Goal: Task Accomplishment & Management: Complete application form

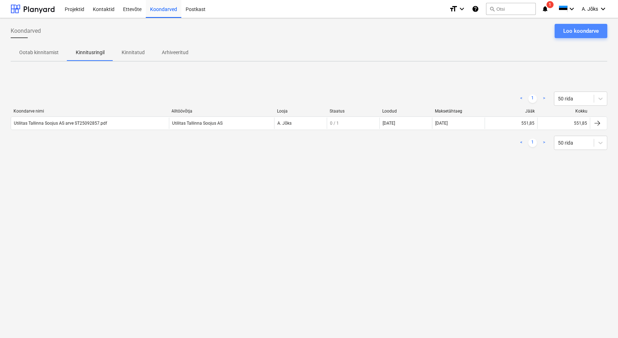
click at [588, 30] on div "Loo koondarve" at bounding box center [581, 30] width 36 height 9
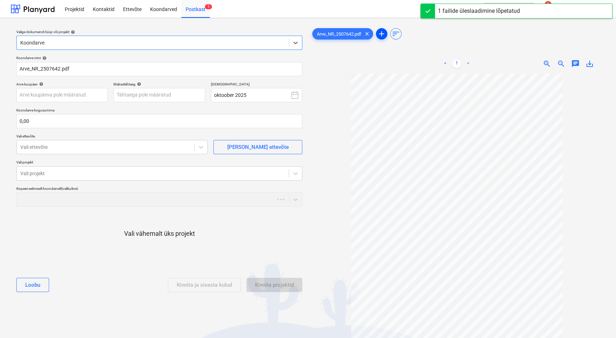
click at [385, 34] on span "add" at bounding box center [381, 34] width 9 height 9
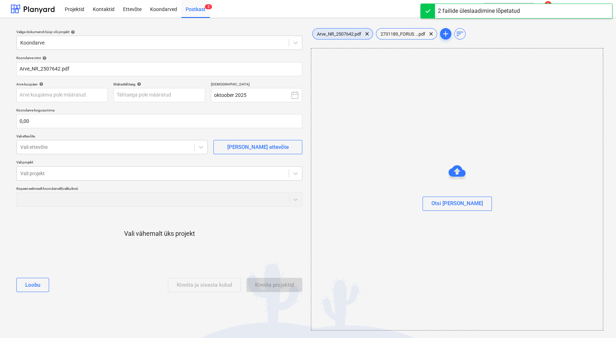
click at [346, 33] on span "Arve_NR_2507642.pdf" at bounding box center [339, 33] width 53 height 5
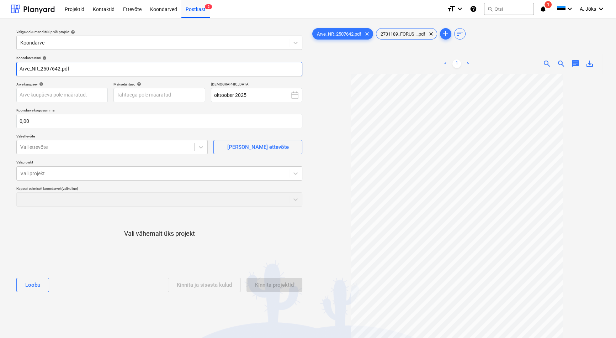
drag, startPoint x: 41, startPoint y: 69, endPoint x: -6, endPoint y: 67, distance: 47.0
click at [0, 67] on html "Projektid Kontaktid Ettevõte Koondarved Postkast 2 format_size keyboard_arrow_d…" at bounding box center [308, 169] width 616 height 338
paste input "Rapid Security OÜ"
click at [61, 68] on input "Rapid Security OUY arve 2507642.pdf" at bounding box center [159, 69] width 286 height 14
type input "Rapid Security OU arve 2507642.pdf"
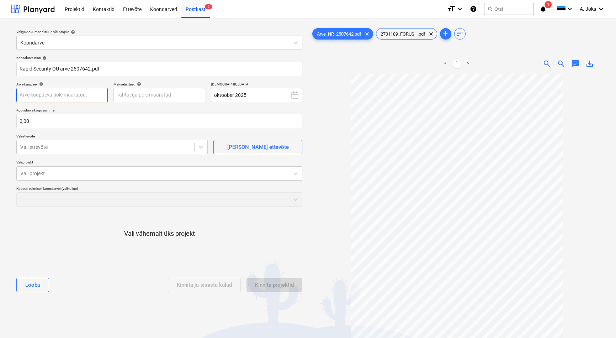
click at [74, 95] on body "Projektid Kontaktid Ettevõte Koondarved Postkast 2 format_size keyboard_arrow_d…" at bounding box center [308, 169] width 616 height 338
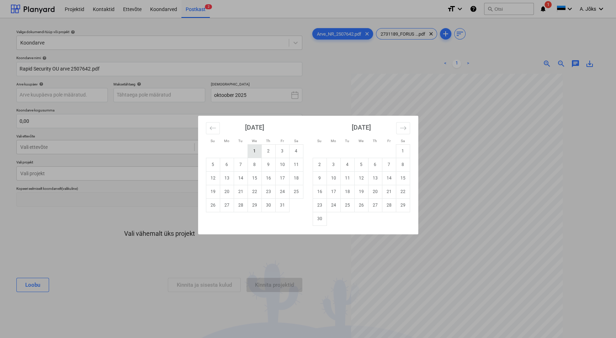
click at [253, 152] on td "1" at bounding box center [255, 151] width 14 height 14
type input "[DATE]"
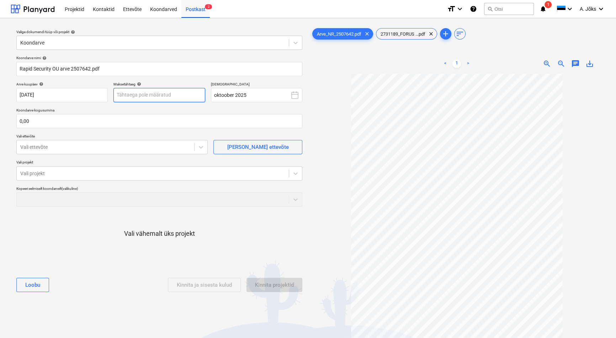
click at [180, 94] on body "Projektid Kontaktid Ettevõte Koondarved Postkast 2 format_size keyboard_arrow_d…" at bounding box center [308, 169] width 616 height 338
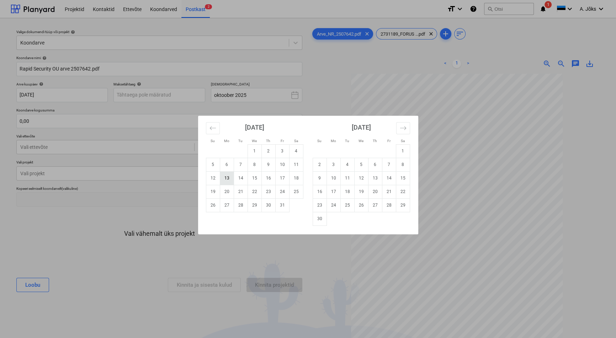
click at [231, 178] on td "13" at bounding box center [227, 178] width 14 height 14
type input "[DATE]"
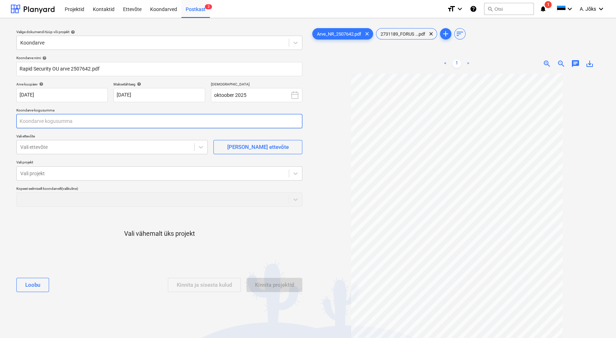
click at [113, 122] on input "text" at bounding box center [159, 121] width 286 height 14
type input "25,00"
click at [109, 148] on div at bounding box center [105, 146] width 170 height 7
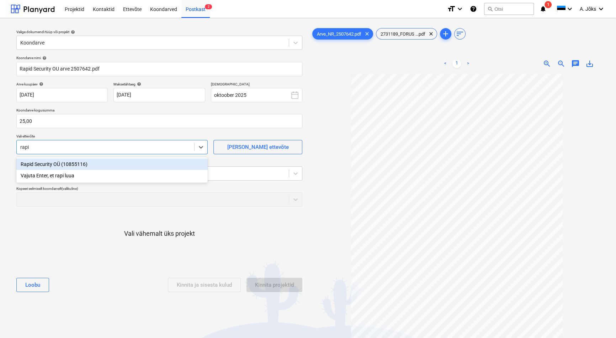
type input "rapid"
click at [91, 164] on div "Rapid Security OÜ (10855116)" at bounding box center [111, 163] width 191 height 11
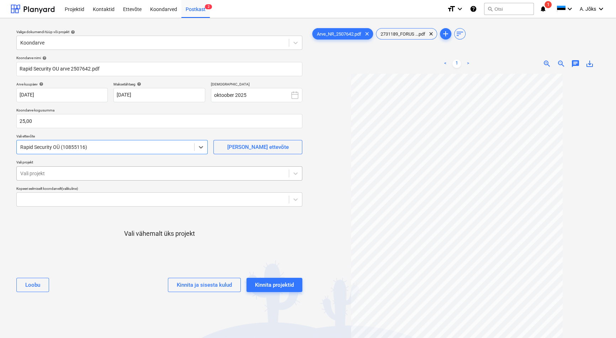
click at [86, 170] on div at bounding box center [152, 173] width 265 height 7
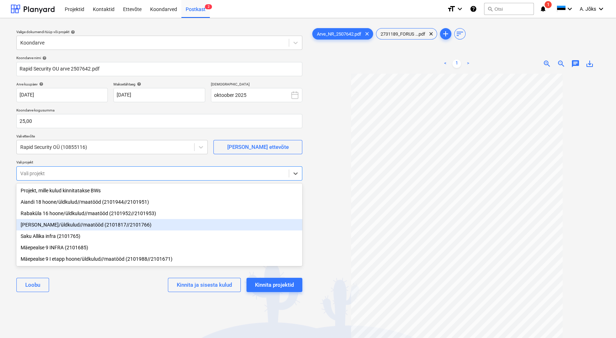
click at [96, 225] on div "[PERSON_NAME]/üldkulud//maatööd (2101817//2101766)" at bounding box center [159, 224] width 286 height 11
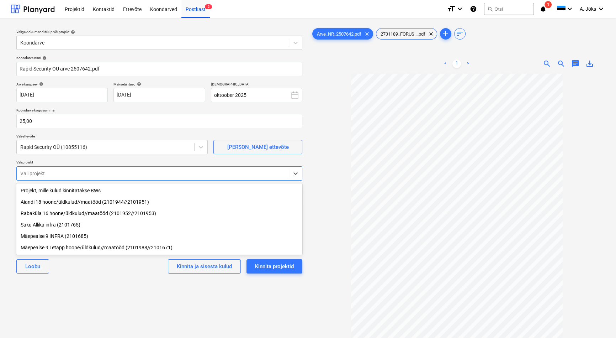
click at [100, 297] on div "Valige dokumendi tüüp või projekt help Koondarve Koondarve nimi help Rapid Secu…" at bounding box center [159, 209] width 297 height 370
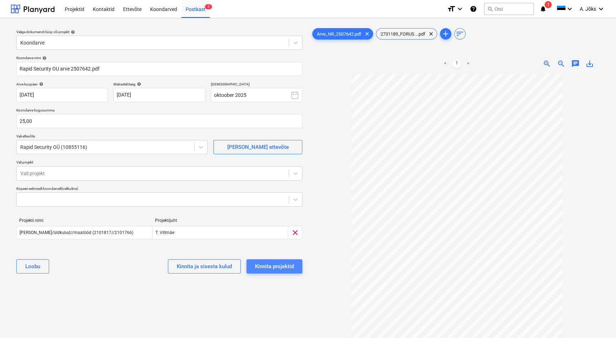
click at [284, 263] on div "Kinnita projektid" at bounding box center [274, 265] width 39 height 9
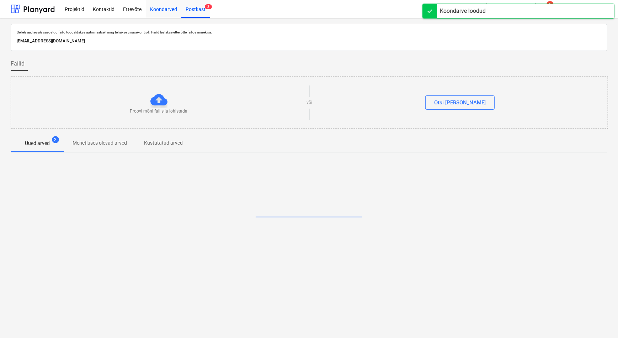
click at [157, 7] on div "Koondarved" at bounding box center [164, 9] width 36 height 18
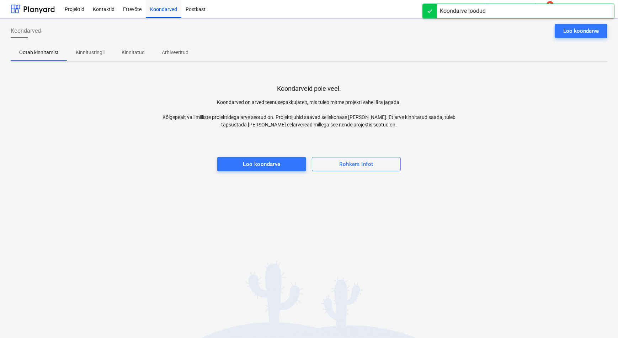
click at [104, 121] on div "Koondarveid pole veel. Koondarved on arved teenusepakkujatelt, mis tuleb mitme …" at bounding box center [309, 120] width 597 height 107
drag, startPoint x: 93, startPoint y: 54, endPoint x: 135, endPoint y: 74, distance: 46.9
click at [93, 54] on p "Kinnitusringil" at bounding box center [90, 52] width 29 height 7
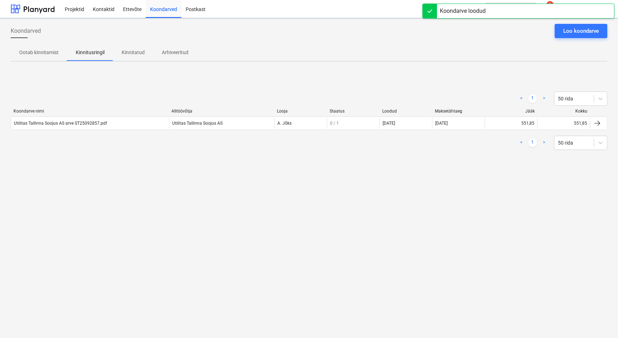
click at [125, 194] on div "Koondarved Loo koondarve Ootab kinnitamist Kinnitusringil Kinnitatud Arhiveerit…" at bounding box center [309, 177] width 618 height 319
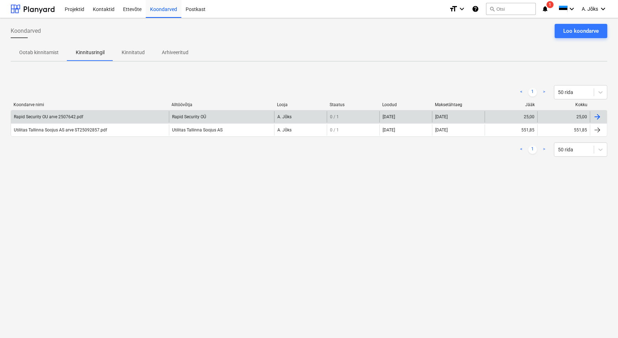
click at [75, 117] on div "Rapid Security OU arve 2507642.pdf" at bounding box center [48, 116] width 69 height 5
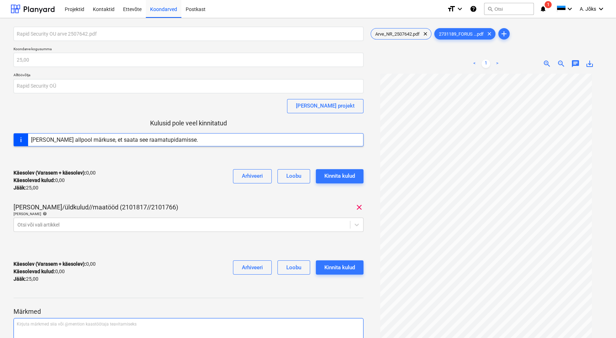
click at [52, 321] on p "Kirjuta märkmed siia või @mention kaastöötaja teavitamiseks ﻿" at bounding box center [189, 324] width 344 height 6
click at [387, 31] on span "Arve_NR_2507642.pdf" at bounding box center [397, 33] width 53 height 5
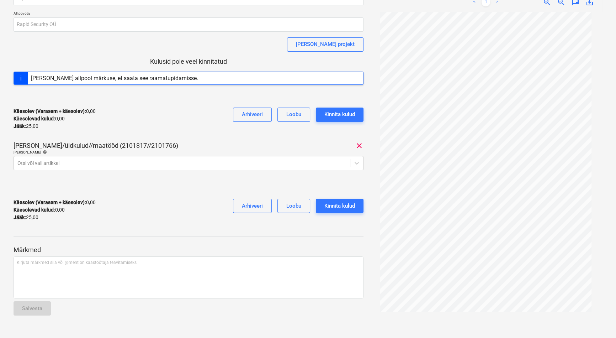
scroll to position [62, 0]
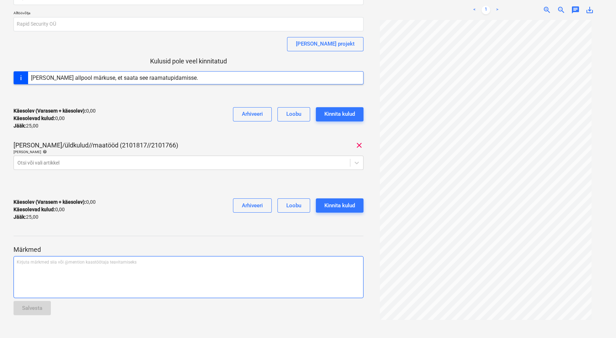
click at [38, 274] on div "Kirjuta märkmed siia või @mention kaastöötaja teavitamiseks ﻿" at bounding box center [189, 277] width 350 height 42
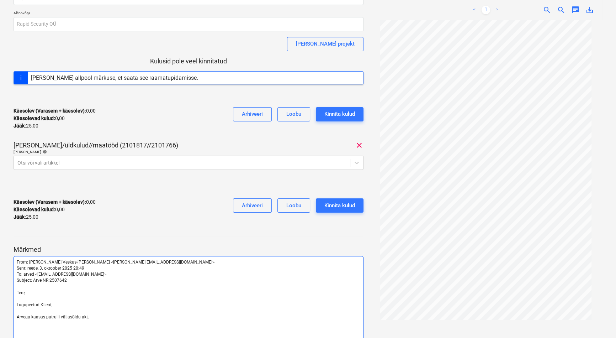
scroll to position [158, 0]
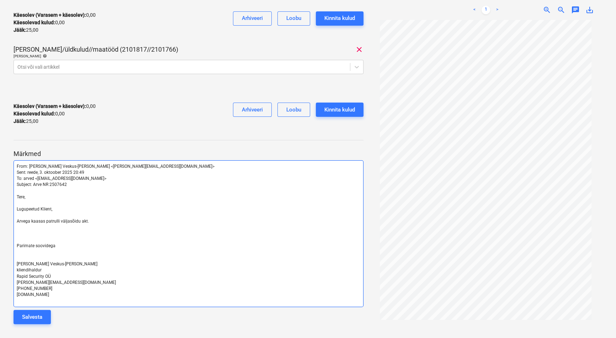
click at [42, 239] on p "﻿" at bounding box center [189, 240] width 344 height 6
click at [39, 256] on p "﻿" at bounding box center [189, 258] width 344 height 6
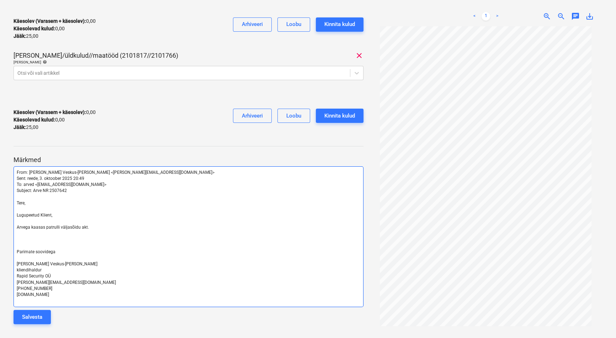
click at [33, 245] on p "﻿" at bounding box center [189, 246] width 344 height 6
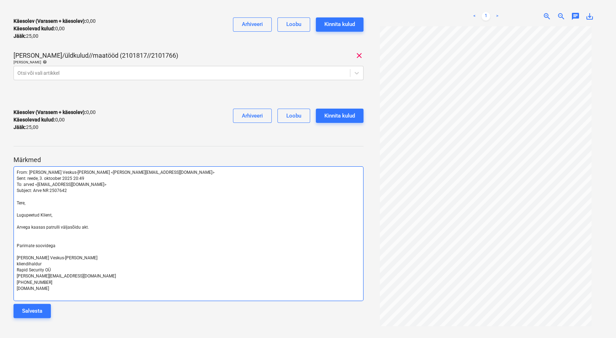
drag, startPoint x: 36, startPoint y: 309, endPoint x: 46, endPoint y: 300, distance: 12.8
click at [38, 308] on div "Salvesta" at bounding box center [32, 310] width 20 height 9
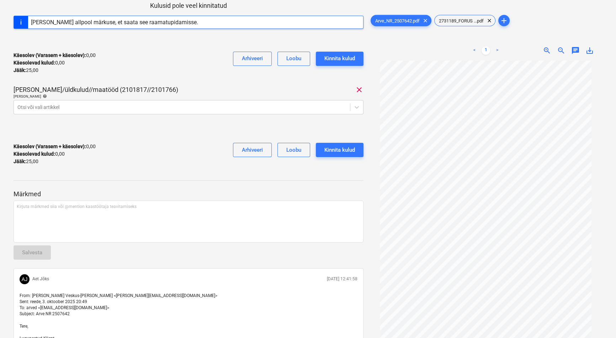
scroll to position [0, 0]
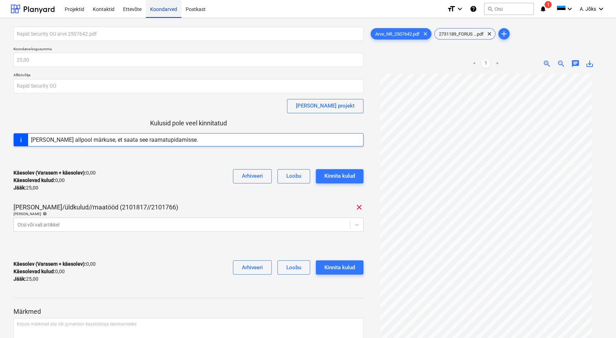
click at [162, 10] on div "Koondarved" at bounding box center [164, 9] width 36 height 18
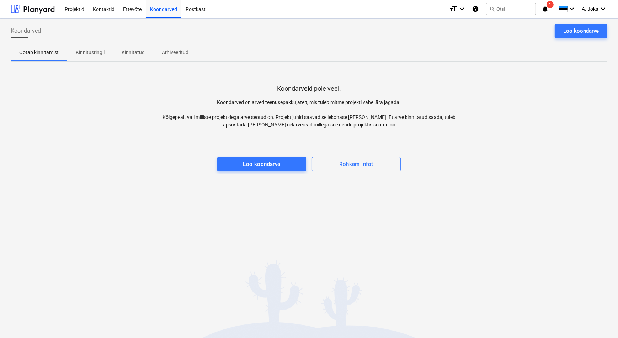
click at [98, 53] on p "Kinnitusringil" at bounding box center [90, 52] width 29 height 7
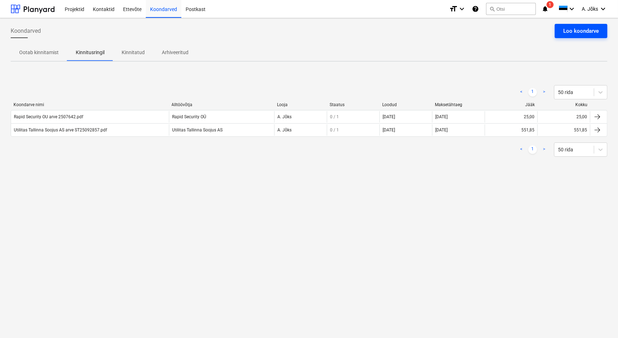
click at [595, 30] on div "Loo koondarve" at bounding box center [581, 30] width 36 height 9
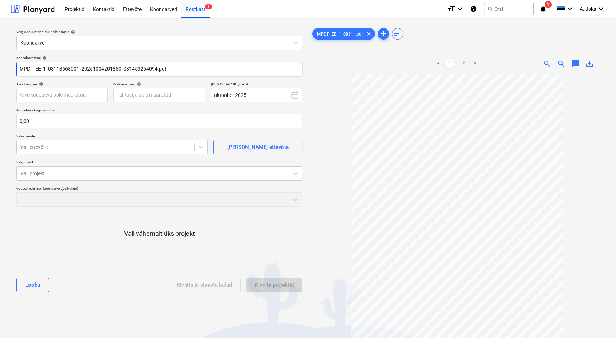
drag, startPoint x: 123, startPoint y: 70, endPoint x: 7, endPoint y: 76, distance: 116.2
click at [7, 76] on div "Valige dokumendi tüüp või projekt help Koondarve Koondarve nimi help MPDF_EE_1_…" at bounding box center [308, 209] width 616 height 382
paste input "Enefit AS"
type input "Enefit AS arve 081453254094.pdf"
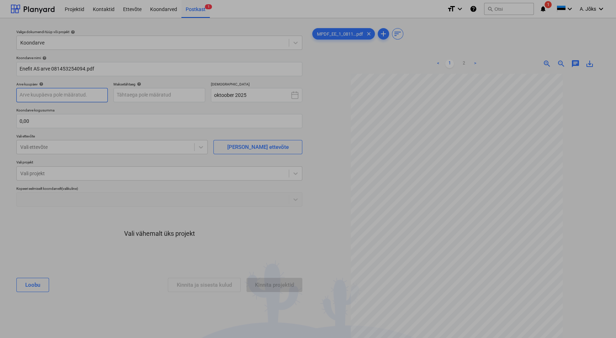
click at [67, 96] on body "Projektid Kontaktid Ettevõte Koondarved Postkast 1 format_size keyboard_arrow_d…" at bounding box center [308, 169] width 616 height 338
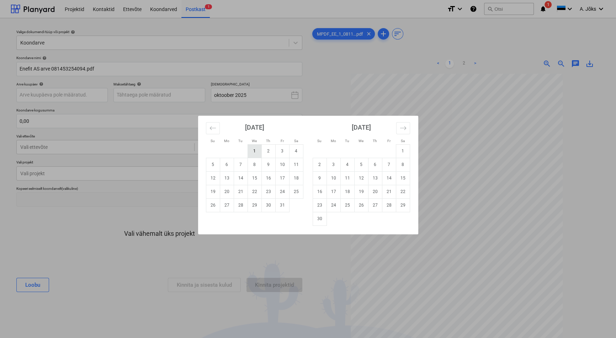
click at [253, 150] on td "1" at bounding box center [255, 151] width 14 height 14
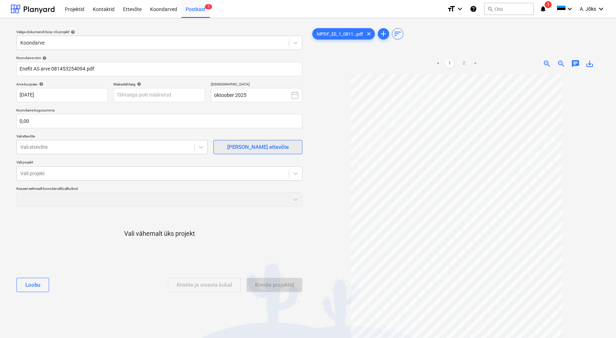
type input "[DATE]"
click at [159, 97] on body "Projektid Kontaktid Ettevõte Koondarved Postkast 1 format_size keyboard_arrow_d…" at bounding box center [308, 169] width 616 height 338
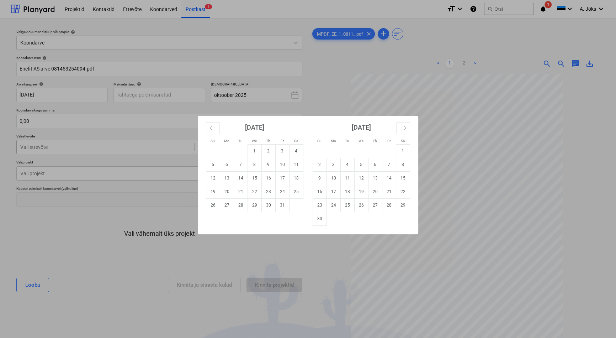
drag, startPoint x: 231, startPoint y: 192, endPoint x: 115, endPoint y: 145, distance: 125.4
click at [231, 192] on td "20" at bounding box center [227, 192] width 14 height 14
type input "[DATE]"
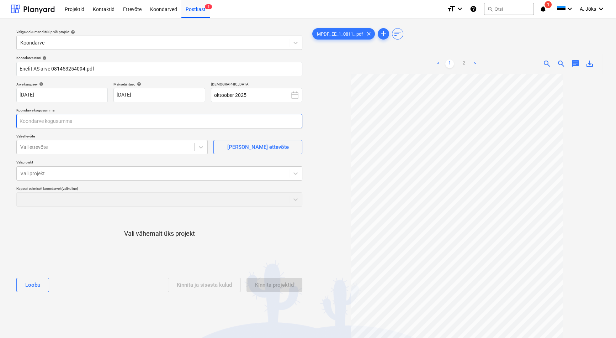
click at [99, 123] on input "text" at bounding box center [159, 121] width 286 height 14
type input "876,02"
click at [38, 150] on div at bounding box center [105, 146] width 170 height 7
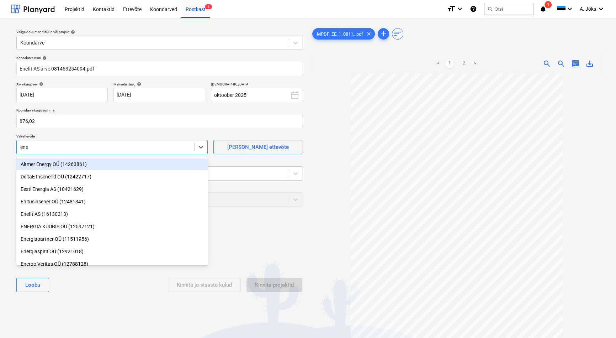
type input "enef"
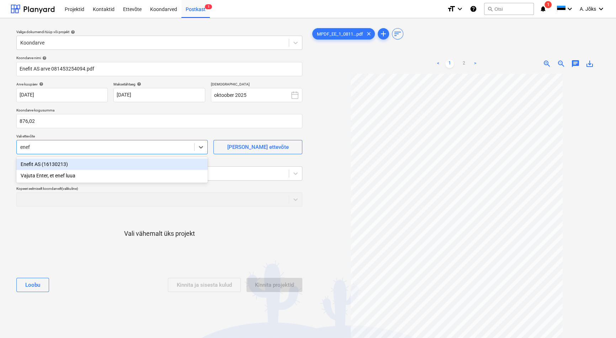
drag, startPoint x: 42, startPoint y: 167, endPoint x: 42, endPoint y: 174, distance: 6.8
click at [42, 167] on div "Enefit AS (16130213)" at bounding box center [111, 163] width 191 height 11
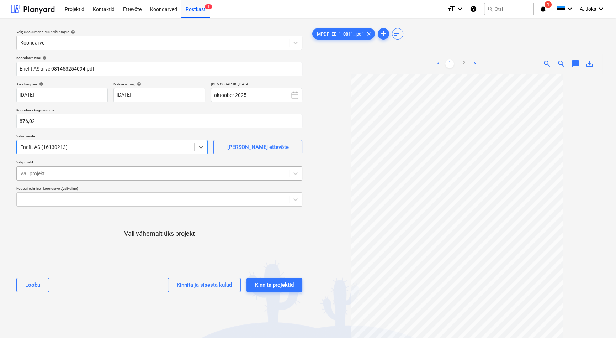
click at [42, 175] on div at bounding box center [152, 173] width 265 height 7
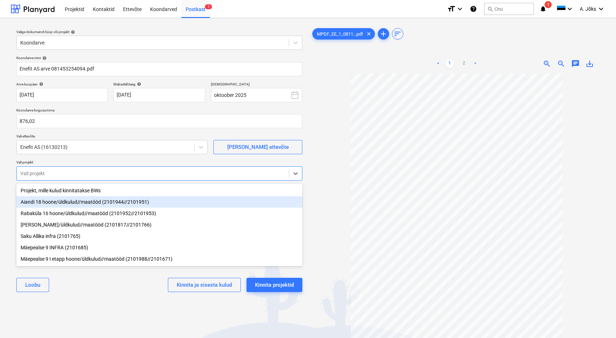
click at [51, 205] on div "Aiandi 18 hoone/üldkulud//maatööd (2101944//2101951)" at bounding box center [159, 201] width 286 height 11
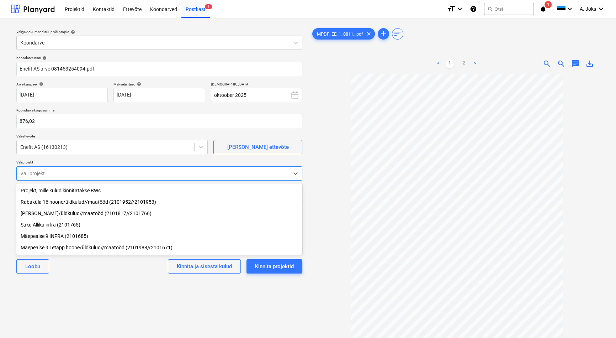
drag, startPoint x: 78, startPoint y: 313, endPoint x: 57, endPoint y: 302, distance: 23.7
click at [78, 312] on div "Valige dokumendi tüüp või projekt help Koondarve Koondarve nimi help Enefit AS …" at bounding box center [159, 209] width 297 height 370
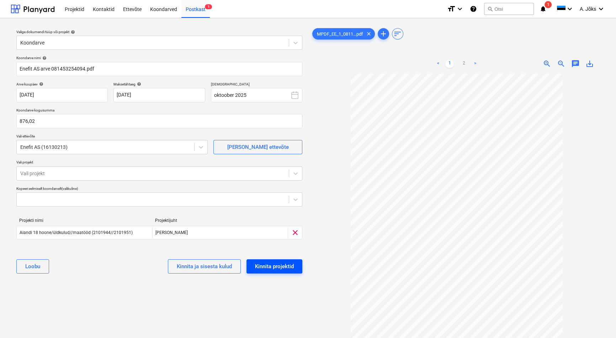
click at [274, 264] on div "Kinnita projektid" at bounding box center [274, 265] width 39 height 9
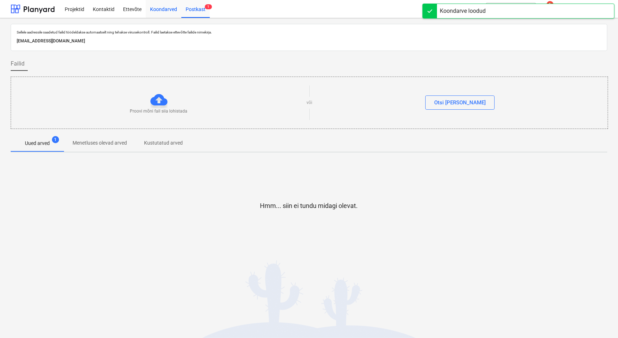
click at [152, 7] on div "Koondarved" at bounding box center [164, 9] width 36 height 18
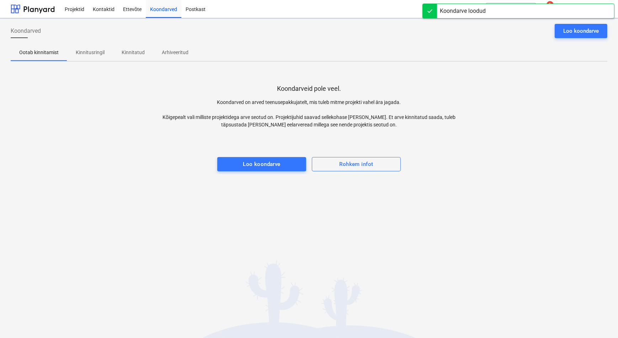
click at [81, 49] on p "Kinnitusringil" at bounding box center [90, 52] width 29 height 7
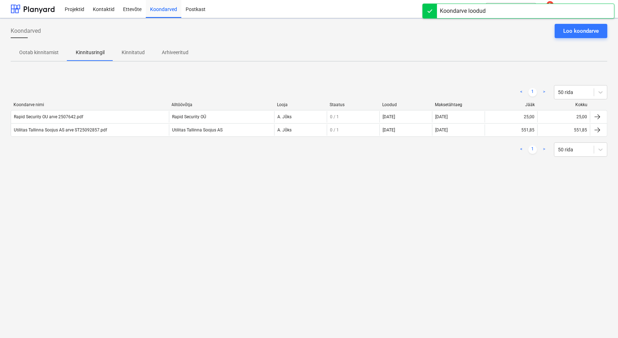
click at [78, 181] on div "Koondarved Loo koondarve Ootab kinnitamist Kinnitusringil Kinnitatud Arhiveerit…" at bounding box center [309, 177] width 618 height 319
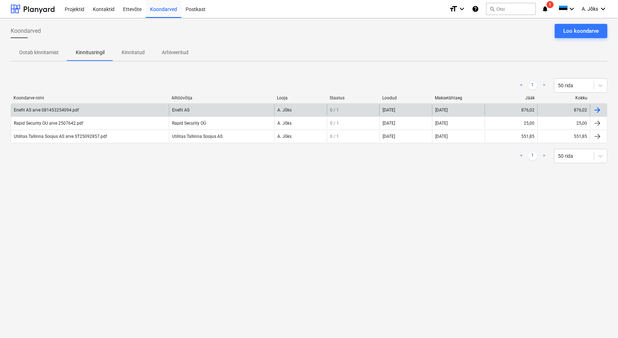
click at [60, 110] on div "Enefit AS arve 081453254094.pdf" at bounding box center [46, 109] width 65 height 5
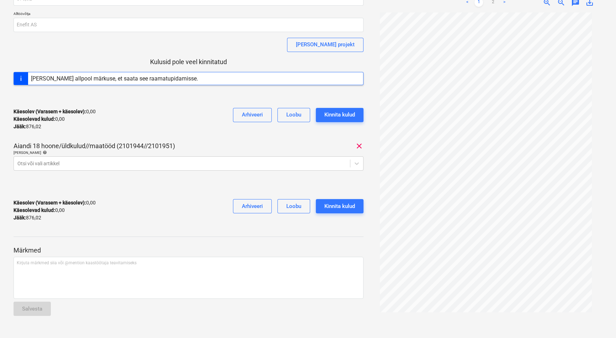
scroll to position [62, 0]
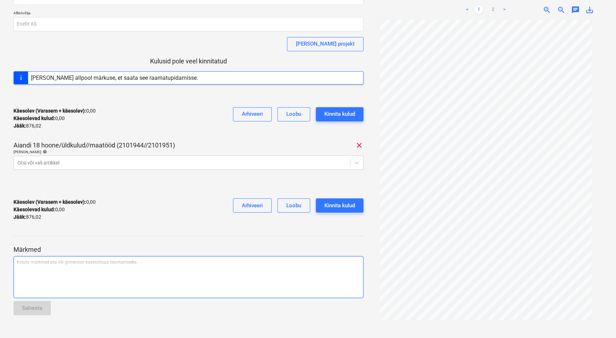
click at [64, 279] on div "Kirjuta märkmed siia või @mention kaastöötaja teavitamiseks ﻿" at bounding box center [189, 277] width 350 height 42
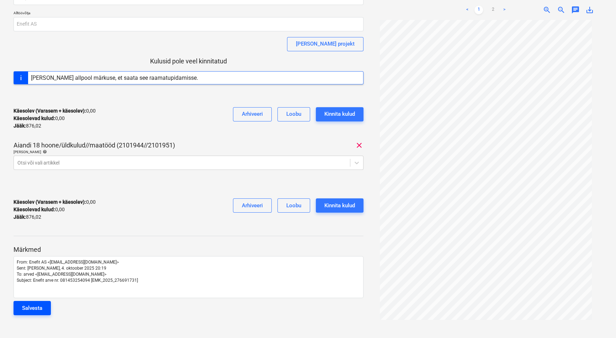
click at [43, 306] on button "Salvesta" at bounding box center [32, 308] width 37 height 14
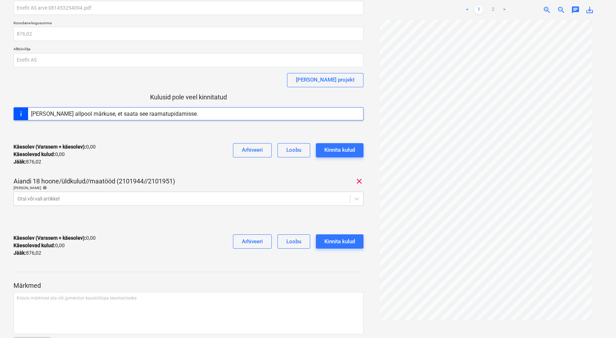
scroll to position [0, 0]
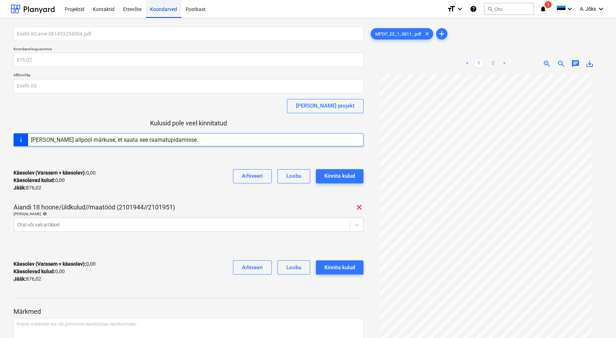
click at [155, 7] on div "Koondarved" at bounding box center [164, 9] width 36 height 18
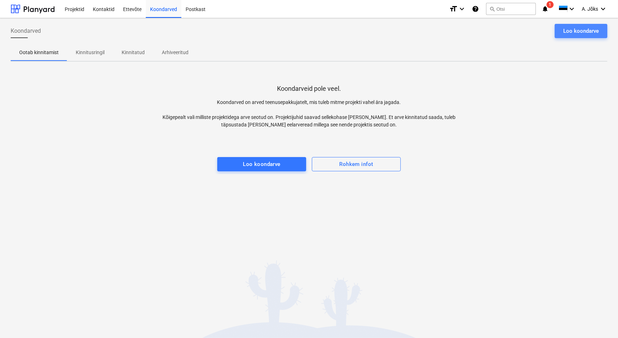
click at [571, 28] on div "Loo koondarve" at bounding box center [581, 30] width 36 height 9
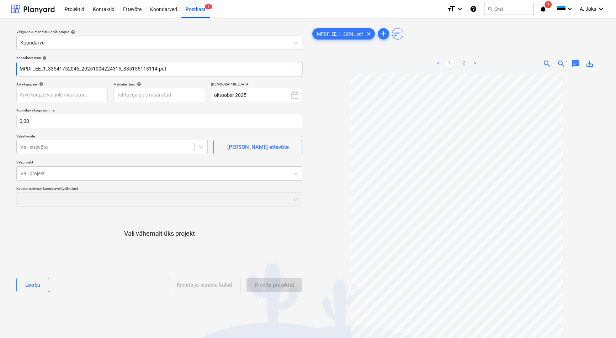
drag, startPoint x: 123, startPoint y: 68, endPoint x: -19, endPoint y: 67, distance: 142.3
click at [0, 67] on html "Projektid Kontaktid Ettevõte Koondarved Postkast 1 format_size keyboard_arrow_d…" at bounding box center [308, 169] width 616 height 338
paste input "Enefit AS"
type input "Enefit AS arve 335155113114.pdf"
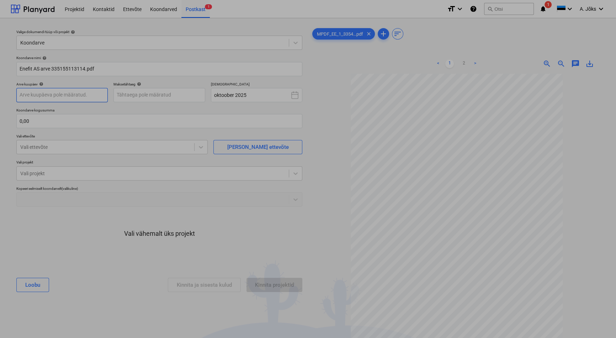
click at [73, 96] on body "Projektid Kontaktid Ettevõte Koondarved Postkast 1 format_size keyboard_arrow_d…" at bounding box center [308, 169] width 616 height 338
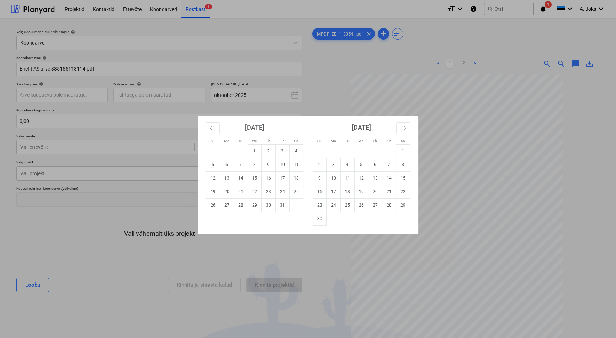
click at [254, 153] on td "1" at bounding box center [255, 151] width 14 height 14
type input "[DATE]"
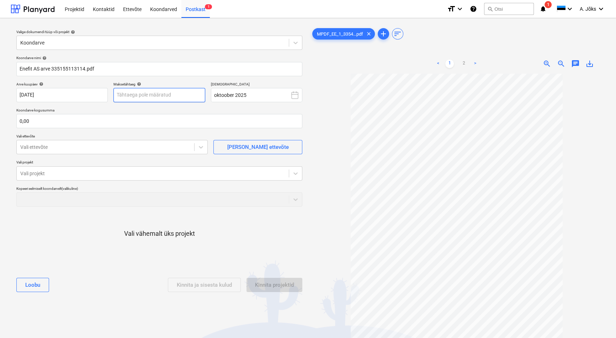
click at [143, 98] on body "Projektid Kontaktid Ettevõte Koondarved Postkast 1 format_size keyboard_arrow_d…" at bounding box center [308, 169] width 616 height 338
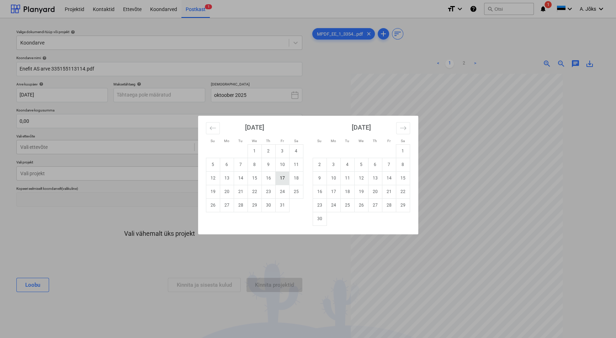
click at [280, 179] on td "17" at bounding box center [282, 178] width 14 height 14
type input "[DATE]"
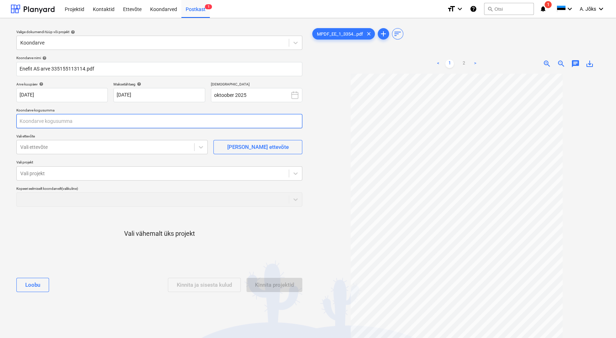
click at [103, 119] on input "text" at bounding box center [159, 121] width 286 height 14
type input "407,01"
click at [113, 147] on div at bounding box center [105, 146] width 170 height 7
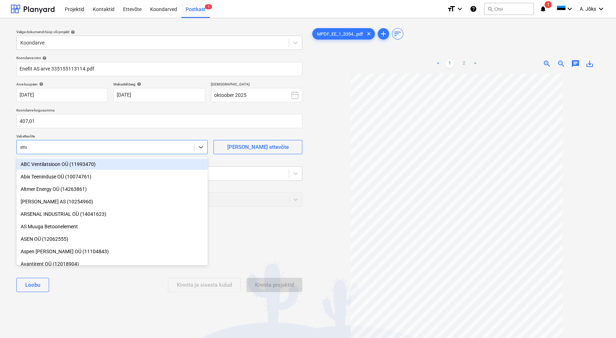
type input "enef"
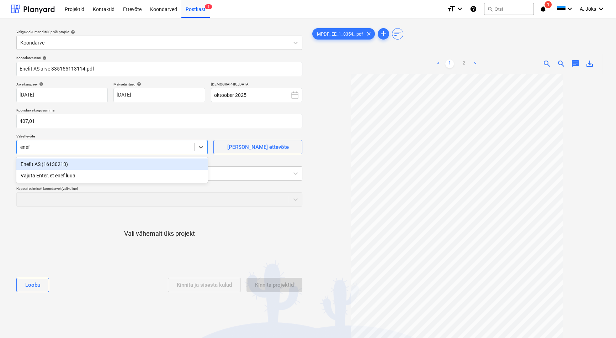
click at [86, 163] on div "Enefit AS (16130213)" at bounding box center [111, 163] width 191 height 11
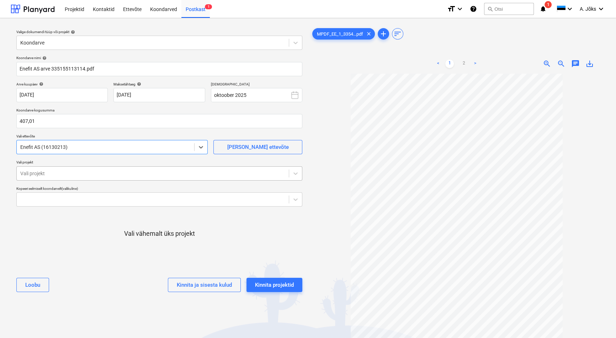
click at [83, 174] on div at bounding box center [152, 173] width 265 height 7
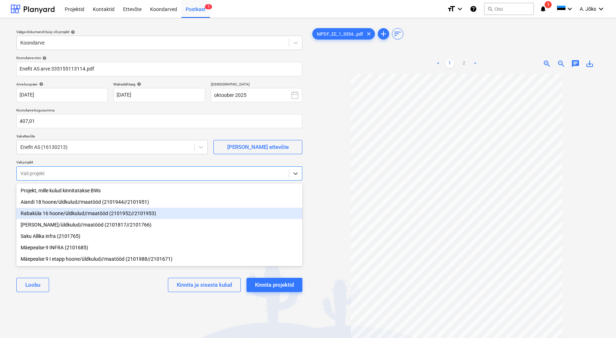
click at [77, 217] on div "Rabaküla 16 hoone/üldkulud//maatööd (2101952//2101953)" at bounding box center [159, 212] width 286 height 11
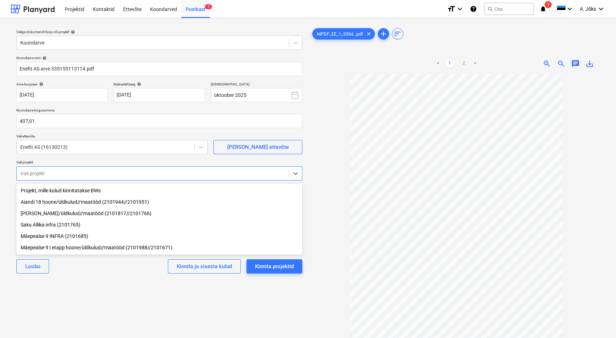
click at [105, 292] on div "Valige dokumendi tüüp või projekt help Koondarve Koondarve nimi help Enefit AS …" at bounding box center [159, 209] width 297 height 370
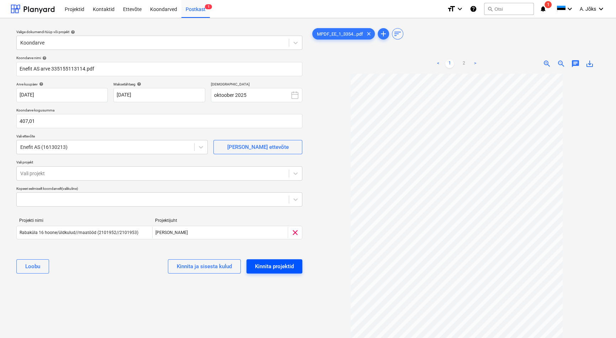
click at [275, 266] on div "Kinnita projektid" at bounding box center [274, 265] width 39 height 9
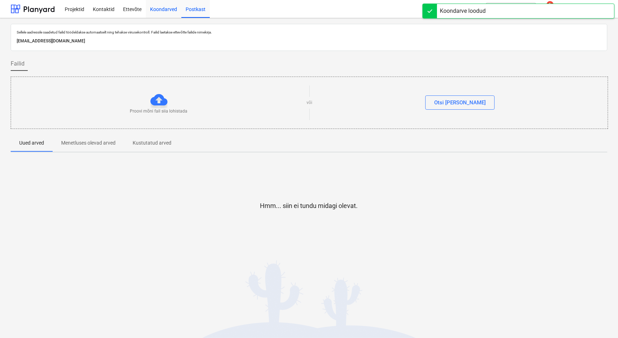
click at [162, 10] on div "Koondarved" at bounding box center [164, 9] width 36 height 18
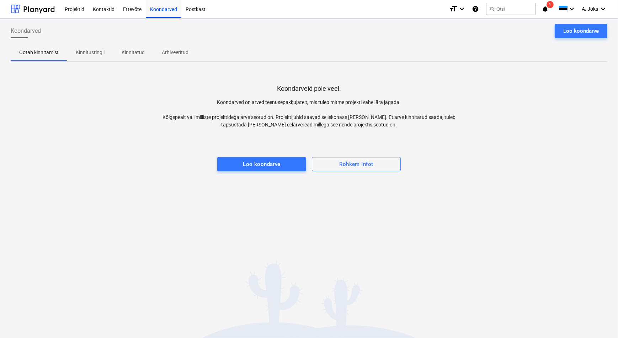
click at [96, 53] on p "Kinnitusringil" at bounding box center [90, 52] width 29 height 7
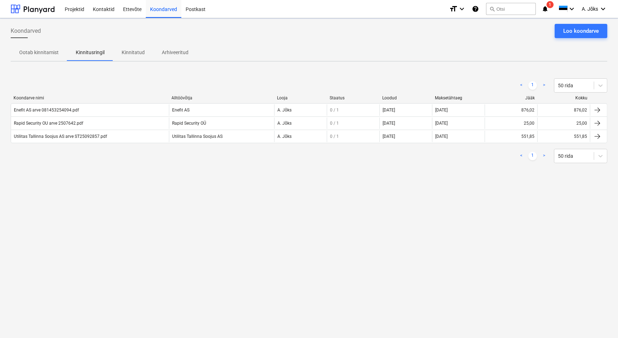
drag, startPoint x: 118, startPoint y: 200, endPoint x: 119, endPoint y: 196, distance: 4.6
click at [119, 199] on div "Koondarved Loo koondarve Ootab kinnitamist Kinnitusringil Kinnitatud Arhiveerit…" at bounding box center [309, 177] width 618 height 319
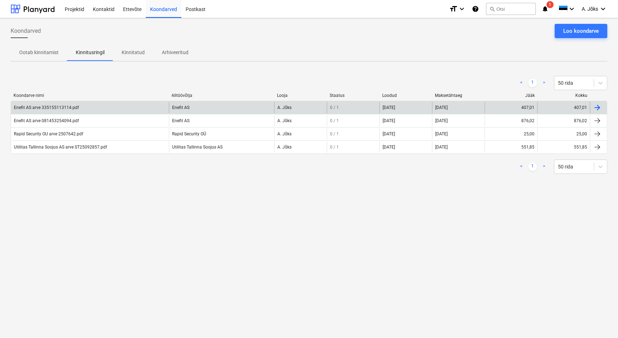
click at [58, 106] on div "Enefit AS arve 335155113114.pdf" at bounding box center [46, 107] width 65 height 5
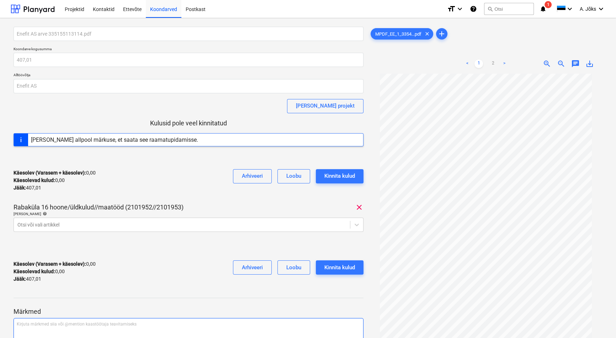
click at [65, 327] on div "Kirjuta märkmed siia või @mention kaastöötaja teavitamiseks ﻿" at bounding box center [189, 339] width 350 height 42
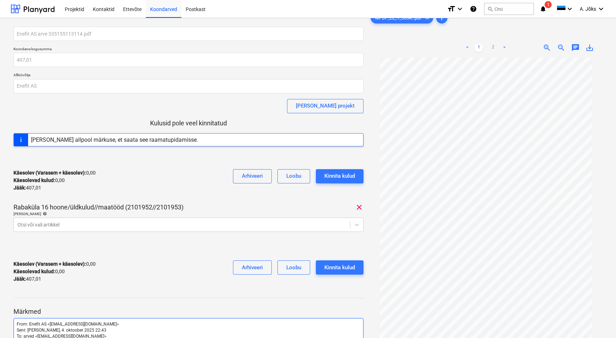
scroll to position [62, 0]
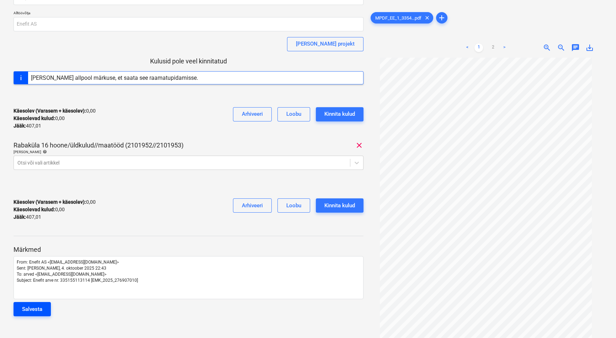
click at [44, 311] on button "Salvesta" at bounding box center [32, 309] width 37 height 14
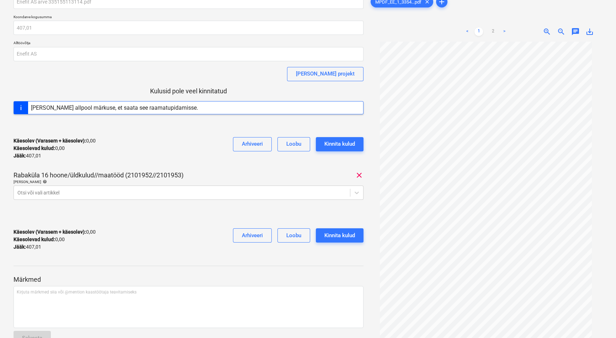
scroll to position [0, 0]
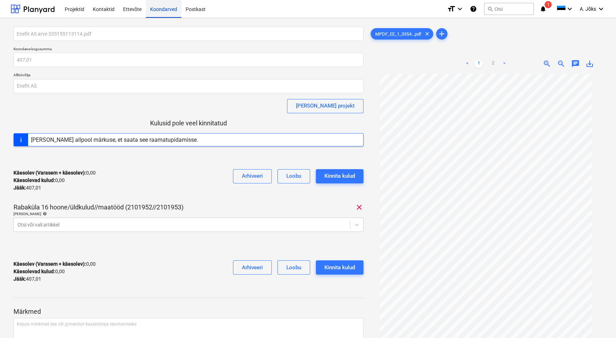
click at [157, 7] on div "Koondarved" at bounding box center [164, 9] width 36 height 18
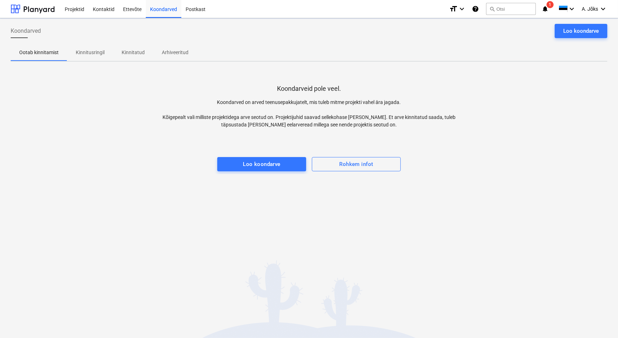
click at [95, 53] on p "Kinnitusringil" at bounding box center [90, 52] width 29 height 7
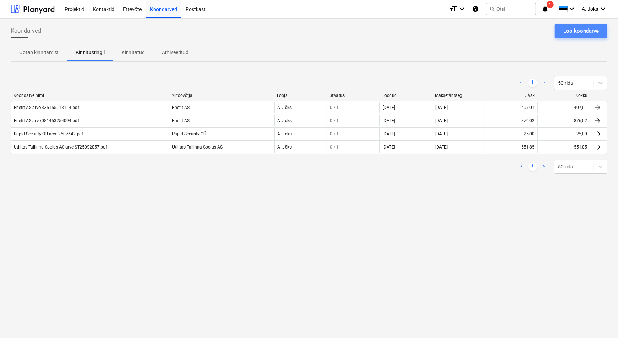
click at [577, 27] on div "Loo koondarve" at bounding box center [581, 30] width 36 height 9
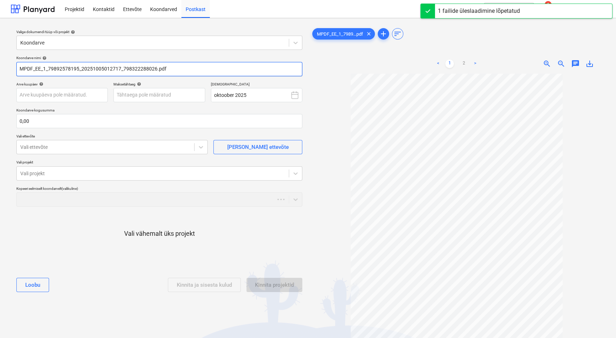
drag, startPoint x: 123, startPoint y: 66, endPoint x: 15, endPoint y: 64, distance: 107.8
click at [15, 64] on div "Koondarve nimi help MPDF_EE_1_79892578195_20251005012717_798322288026.pdf Arve …" at bounding box center [160, 177] width 292 height 248
paste input "Enefit AS"
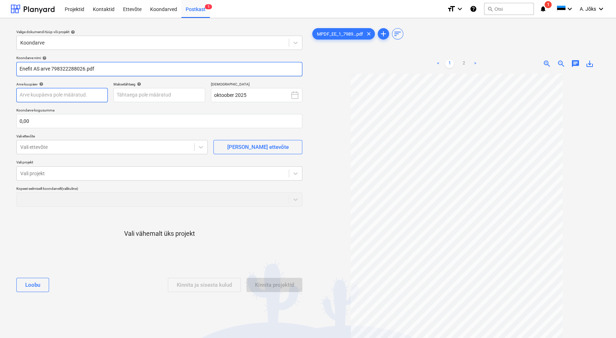
type input "Enefit AS arve 798322288026.pdf"
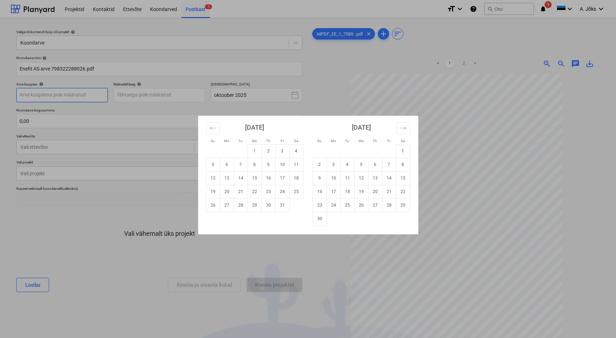
click at [85, 98] on body "Projektid Kontaktid Ettevõte Koondarved Postkast 1 format_size keyboard_arrow_d…" at bounding box center [308, 169] width 616 height 338
click at [254, 154] on td "1" at bounding box center [255, 151] width 14 height 14
type input "[DATE]"
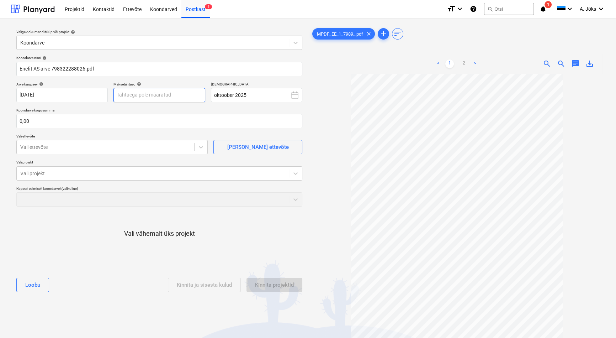
click at [147, 96] on body "Projektid Kontaktid Ettevõte Koondarved Postkast 1 format_size keyboard_arrow_d…" at bounding box center [308, 169] width 616 height 338
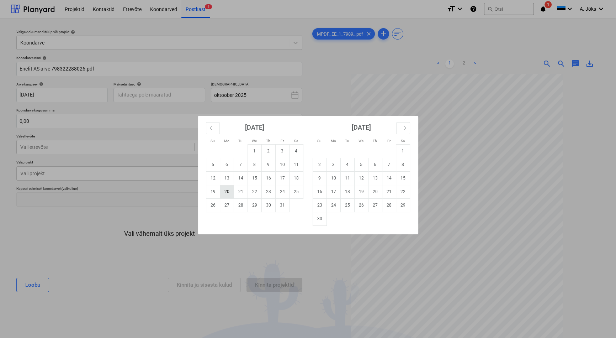
click at [229, 193] on td "20" at bounding box center [227, 192] width 14 height 14
type input "[DATE]"
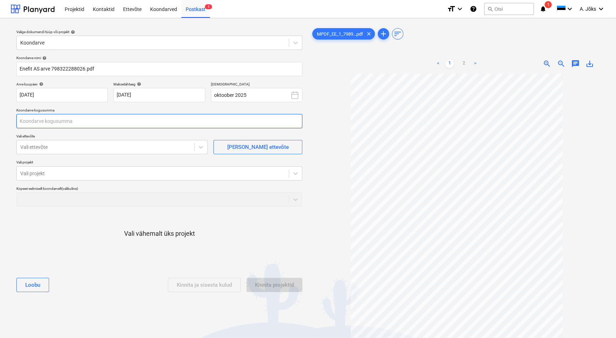
click at [91, 122] on input "text" at bounding box center [159, 121] width 286 height 14
type input "239,94"
click at [100, 149] on div at bounding box center [105, 146] width 170 height 7
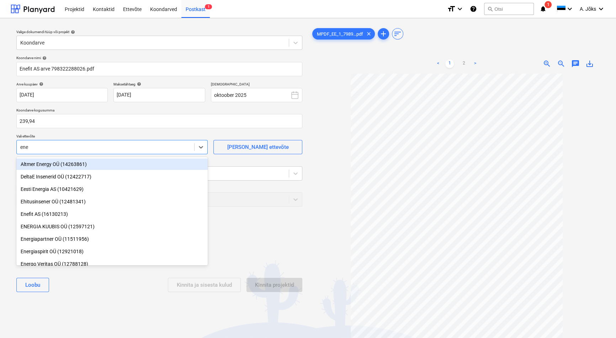
type input "enef"
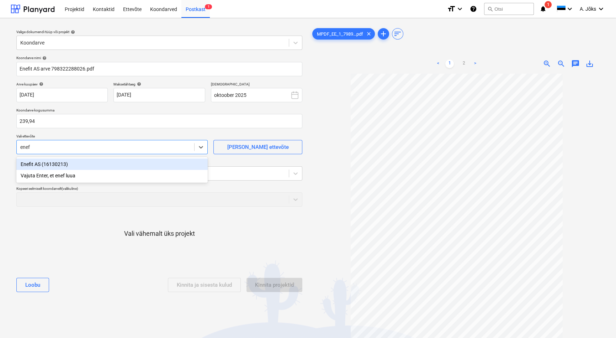
click at [72, 164] on div "Enefit AS (16130213)" at bounding box center [111, 163] width 191 height 11
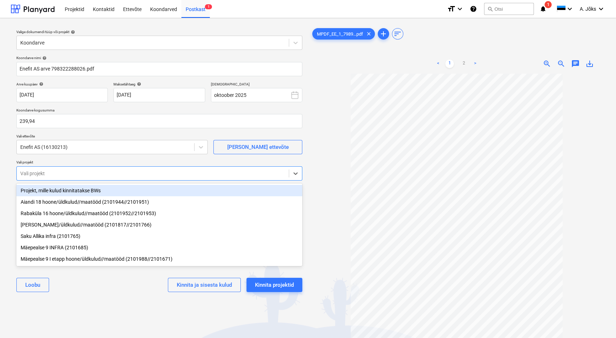
click at [68, 170] on div at bounding box center [152, 173] width 265 height 7
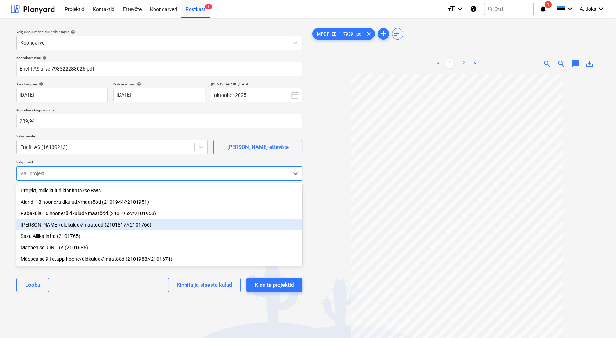
click at [59, 224] on div "[PERSON_NAME]/üldkulud//maatööd (2101817//2101766)" at bounding box center [159, 224] width 286 height 11
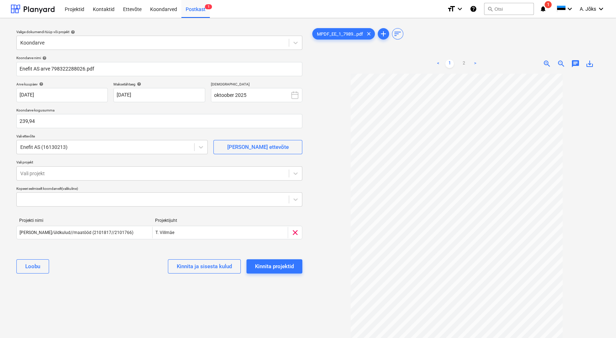
click at [74, 291] on div "Valige dokumendi tüüp või projekt help Koondarve Koondarve nimi help Enefit AS …" at bounding box center [159, 209] width 297 height 370
click at [241, 323] on div "Valige dokumendi tüüp või projekt help Koondarve Koondarve nimi help Enefit AS …" at bounding box center [159, 209] width 297 height 370
click at [279, 261] on div "Kinnita projektid" at bounding box center [274, 265] width 39 height 9
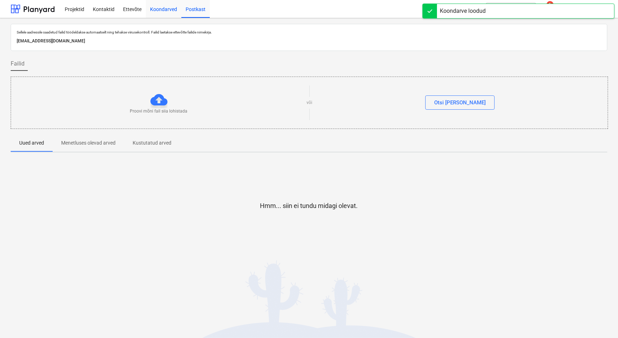
click at [166, 9] on div "Koondarved" at bounding box center [164, 9] width 36 height 18
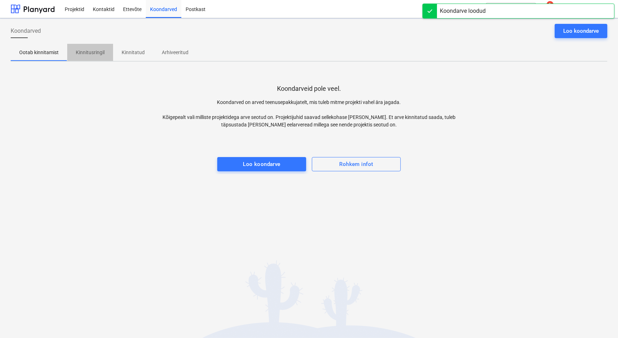
drag, startPoint x: 90, startPoint y: 52, endPoint x: 94, endPoint y: 63, distance: 11.4
click at [91, 52] on p "Kinnitusringil" at bounding box center [90, 52] width 29 height 7
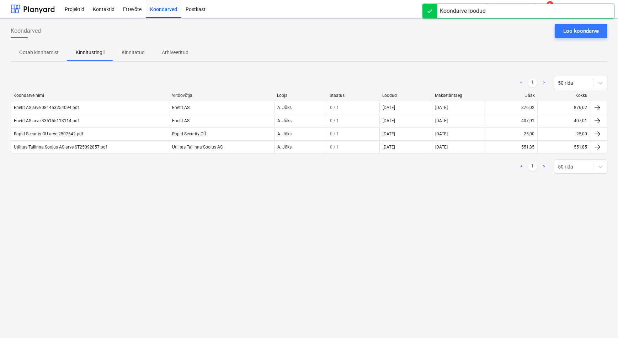
click at [112, 183] on div "Koondarved Loo koondarve Ootab kinnitamist Kinnitusringil Kinnitatud Arhiveerit…" at bounding box center [309, 177] width 618 height 319
click at [111, 182] on div "Koondarved Loo koondarve Ootab kinnitamist Kinnitusringil Kinnitatud Arhiveerit…" at bounding box center [309, 177] width 618 height 319
click at [111, 180] on div "< 1 > 50 rida Koondarve nimi Alltöövõtja Looja Staatus Loodud Maksetähtaeg Jääk…" at bounding box center [309, 124] width 597 height 115
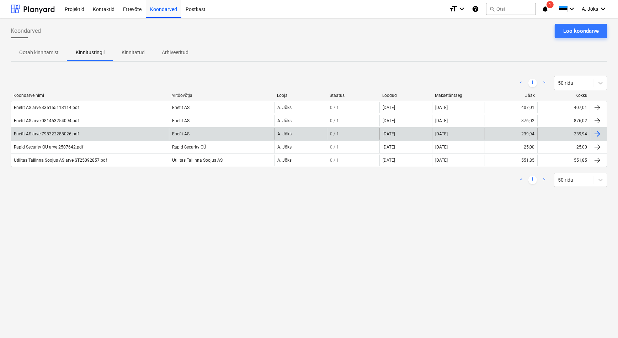
click at [67, 130] on div "Enefit AS arve 798322288026.pdf" at bounding box center [90, 133] width 158 height 11
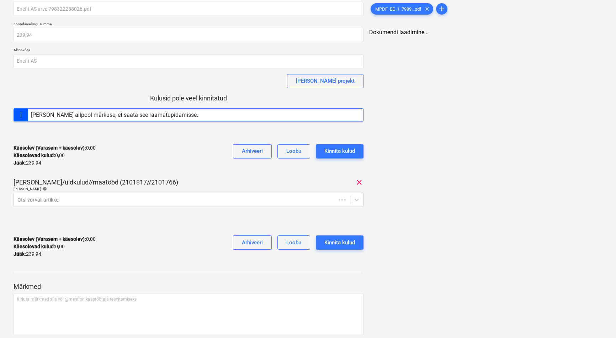
scroll to position [53, 0]
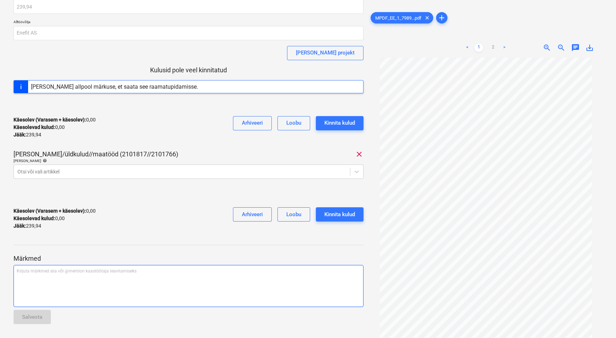
click at [85, 274] on p "Kirjuta märkmed siia või @mention kaastöötaja teavitamiseks ﻿" at bounding box center [189, 271] width 344 height 6
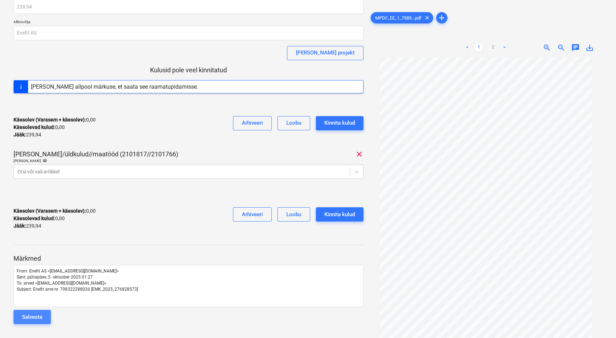
click at [47, 314] on button "Salvesta" at bounding box center [32, 316] width 37 height 14
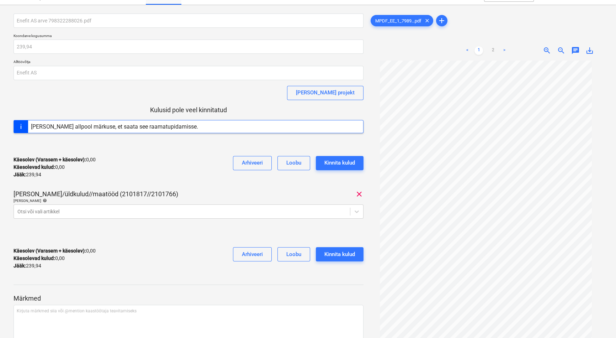
scroll to position [0, 0]
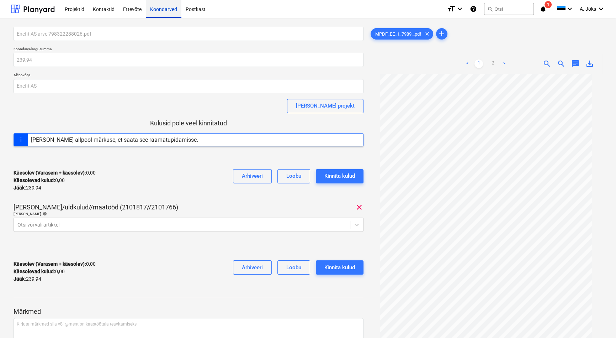
click at [166, 8] on div "Koondarved" at bounding box center [164, 9] width 36 height 18
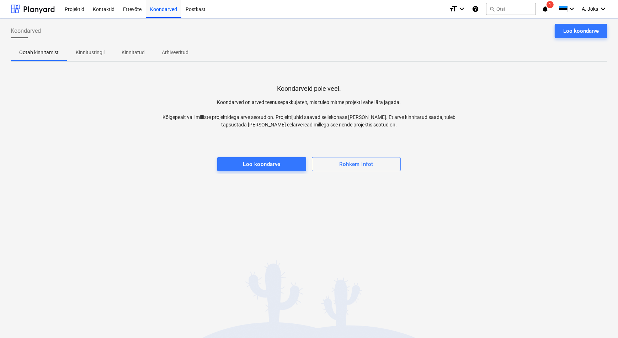
click at [92, 55] on p "Kinnitusringil" at bounding box center [90, 52] width 29 height 7
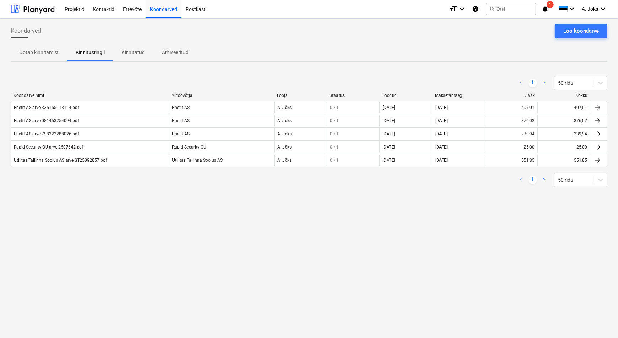
drag, startPoint x: 264, startPoint y: 235, endPoint x: 256, endPoint y: 228, distance: 11.1
click at [264, 235] on div "Koondarved Loo koondarve Ootab kinnitamist Kinnitusringil Kinnitatud Arhiveerit…" at bounding box center [309, 177] width 618 height 319
click at [574, 29] on div "Loo koondarve" at bounding box center [581, 30] width 36 height 9
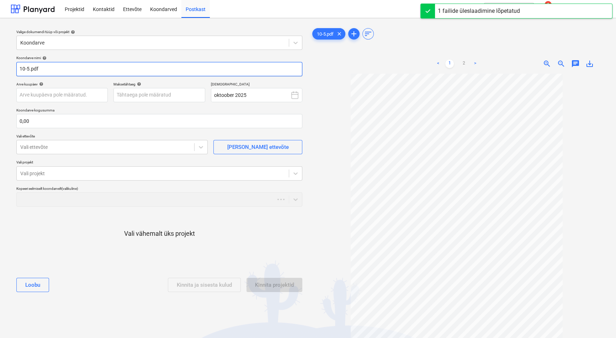
click at [19, 69] on input "10-5.pdf" at bounding box center [159, 69] width 286 height 14
paste input "REALSTEN OÜ"
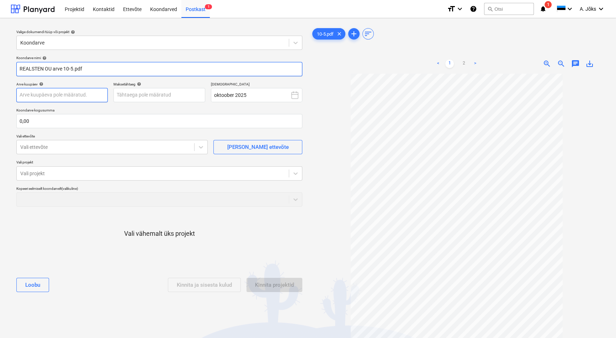
type input "REALSTEN OU arve 10-5.pdf"
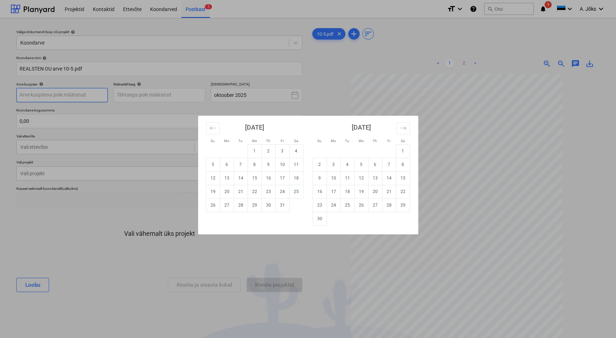
click at [90, 99] on body "Projektid Kontaktid Ettevõte Koondarved Postkast 1 format_size keyboard_arrow_d…" at bounding box center [308, 169] width 616 height 338
click at [273, 152] on td "2" at bounding box center [268, 151] width 14 height 14
type input "[DATE]"
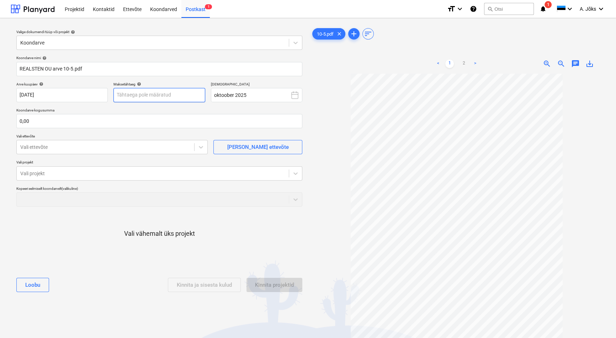
click at [180, 97] on body "Projektid Kontaktid Ettevõte Koondarved Postkast 1 format_size keyboard_arrow_d…" at bounding box center [308, 169] width 616 height 338
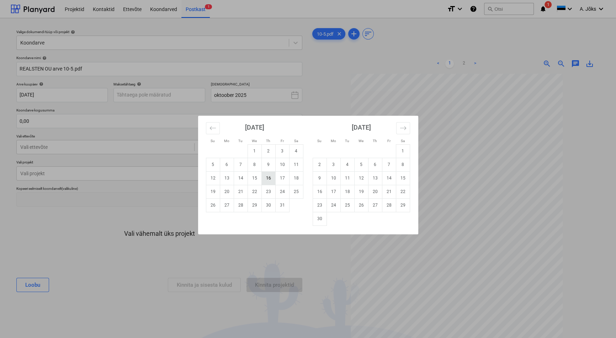
click at [267, 176] on td "16" at bounding box center [268, 178] width 14 height 14
type input "[DATE]"
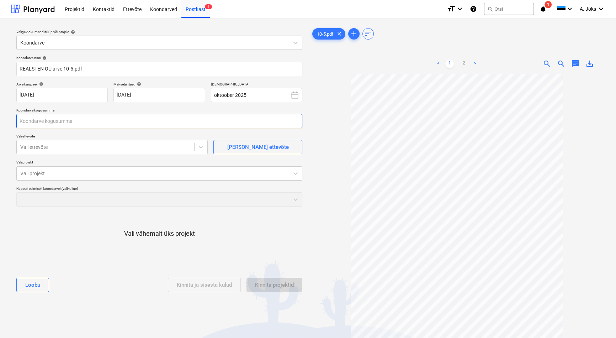
click at [128, 121] on input "text" at bounding box center [159, 121] width 286 height 14
type input "1 206,90"
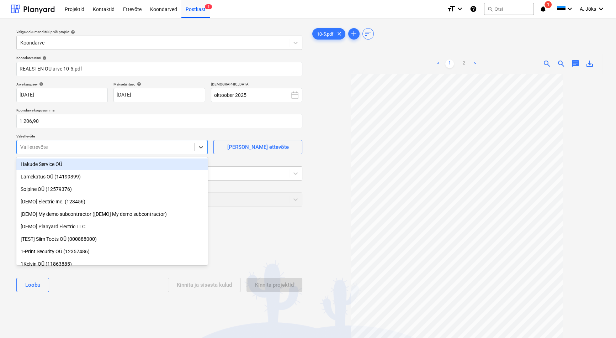
click at [114, 147] on div at bounding box center [105, 146] width 170 height 7
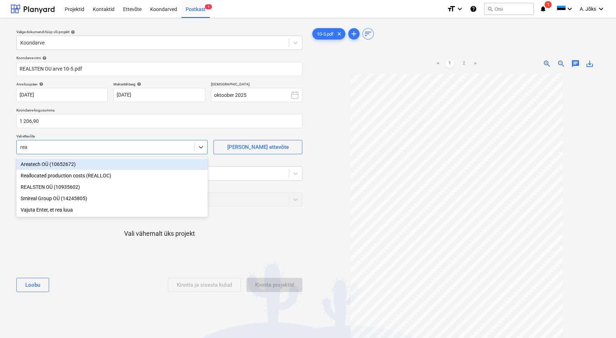
type input "real"
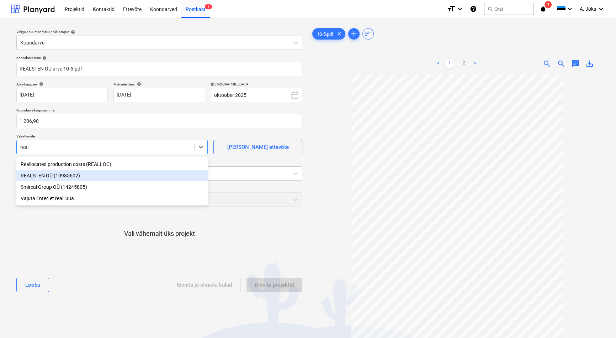
click at [73, 176] on div "REALSTEN OÜ (10935602)" at bounding box center [111, 175] width 191 height 11
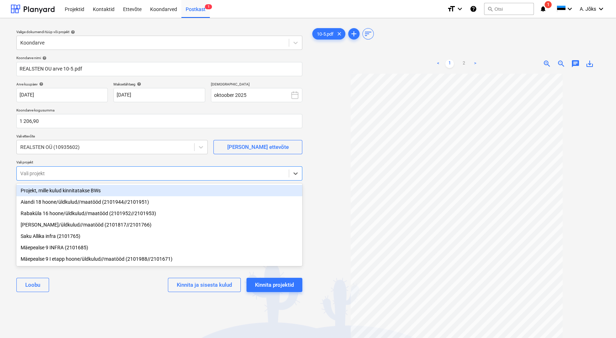
click at [73, 173] on div at bounding box center [152, 173] width 265 height 7
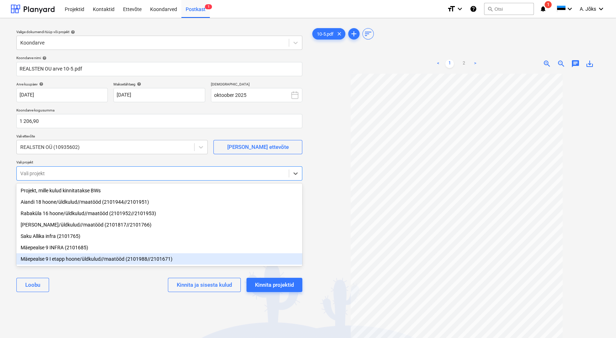
click at [65, 264] on div "Mäepealse 9 I etapp hoone/üldkulud//maatööd (2101988//2101671)" at bounding box center [159, 258] width 286 height 11
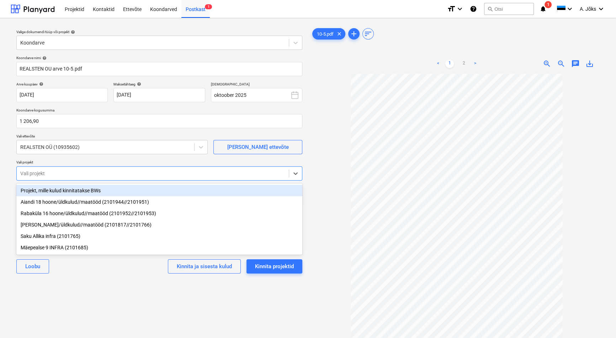
click at [91, 293] on div "Valige dokumendi tüüp või projekt help Koondarve Koondarve nimi help REALSTEN O…" at bounding box center [159, 209] width 297 height 370
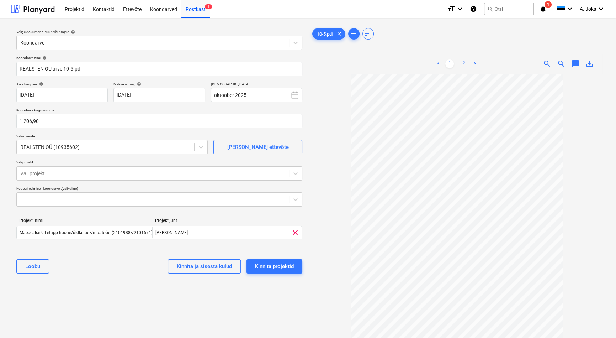
click at [462, 64] on link "2" at bounding box center [464, 63] width 9 height 9
click at [449, 61] on link "1" at bounding box center [449, 63] width 9 height 9
click at [281, 264] on div "Kinnita projektid" at bounding box center [274, 265] width 39 height 9
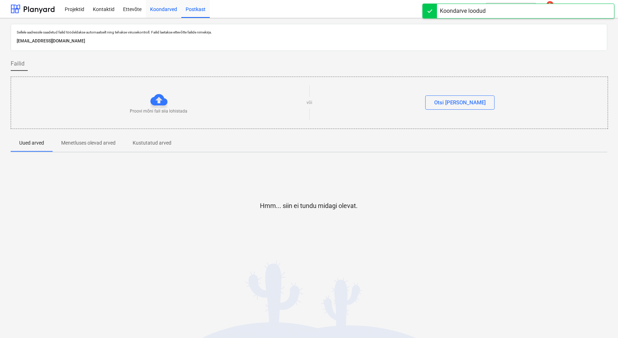
click at [164, 7] on div "Koondarved" at bounding box center [164, 9] width 36 height 18
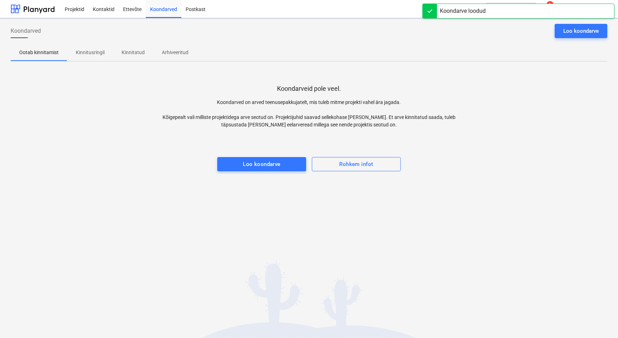
click at [91, 50] on p "Kinnitusringil" at bounding box center [90, 52] width 29 height 7
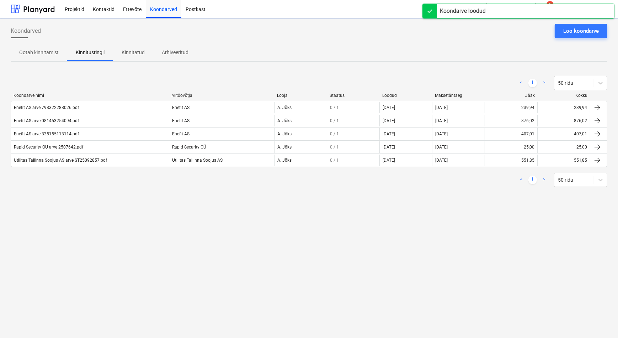
click at [89, 206] on div "Koondarved Loo koondarve Ootab kinnitamist Kinnitusringil Kinnitatud Arhiveerit…" at bounding box center [309, 177] width 618 height 319
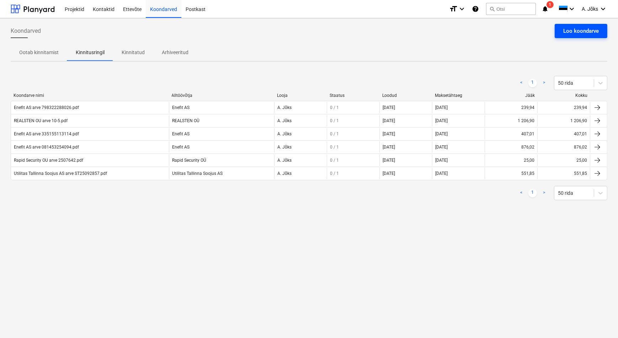
click at [576, 28] on div "Loo koondarve" at bounding box center [581, 30] width 36 height 9
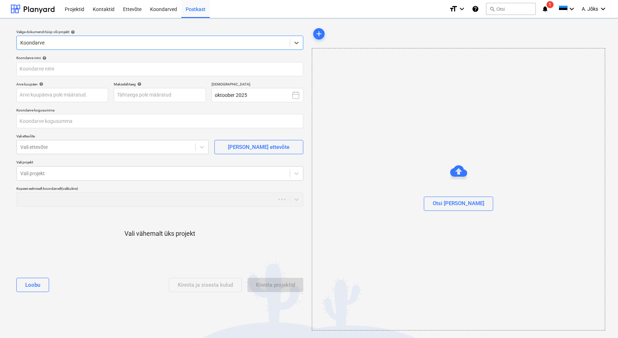
type input "0,00"
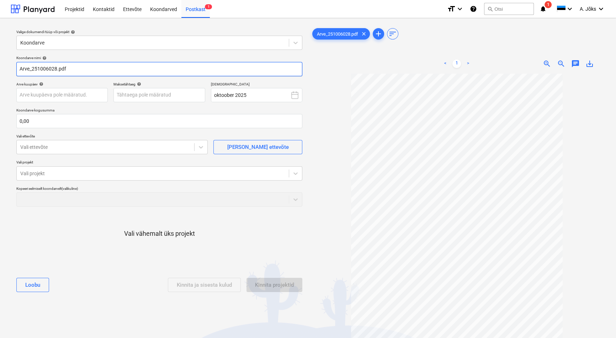
drag, startPoint x: 32, startPoint y: 70, endPoint x: -26, endPoint y: 69, distance: 58.0
click at [0, 69] on html "Projektid Kontaktid Ettevõte Koondarved Postkast 1 format_size keyboard_arrow_d…" at bounding box center [308, 169] width 616 height 338
paste input "Bauhub OÜ"
type input "Bauhub OU arve 251006028.pdf"
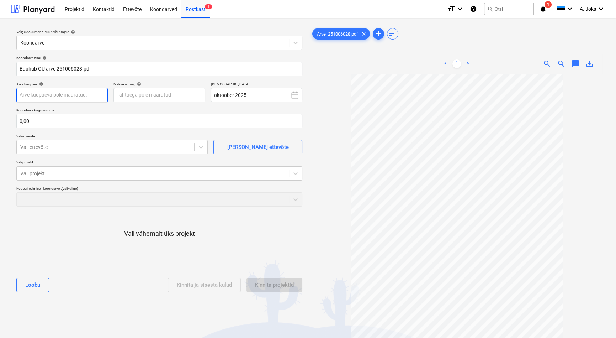
click at [85, 99] on body "Projektid Kontaktid Ettevõte Koondarved Postkast 1 format_size keyboard_arrow_d…" at bounding box center [308, 169] width 616 height 338
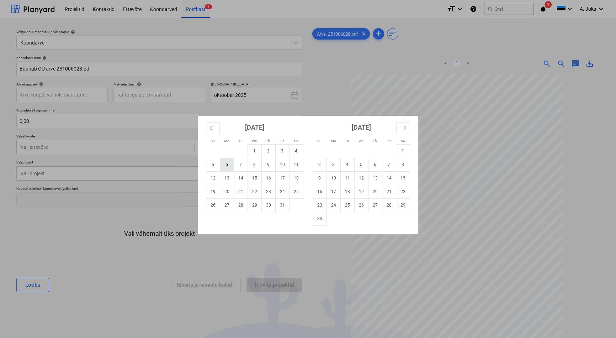
click at [226, 166] on td "6" at bounding box center [227, 165] width 14 height 14
type input "[DATE]"
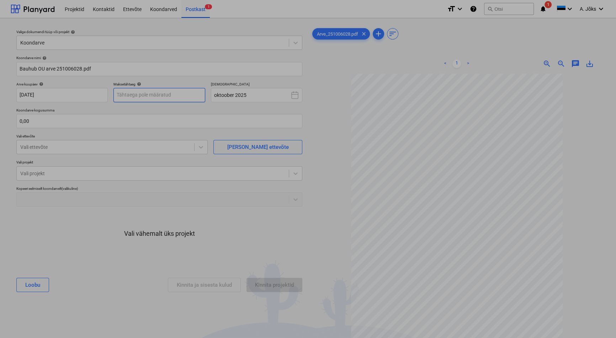
click at [156, 95] on body "Projektid Kontaktid Ettevõte Koondarved Postkast 1 format_size keyboard_arrow_d…" at bounding box center [308, 169] width 616 height 338
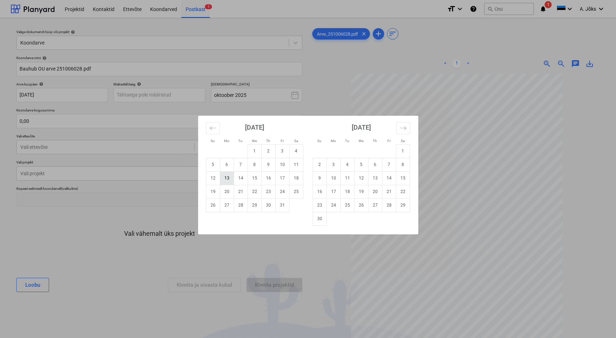
click at [224, 180] on td "13" at bounding box center [227, 178] width 14 height 14
type input "[DATE]"
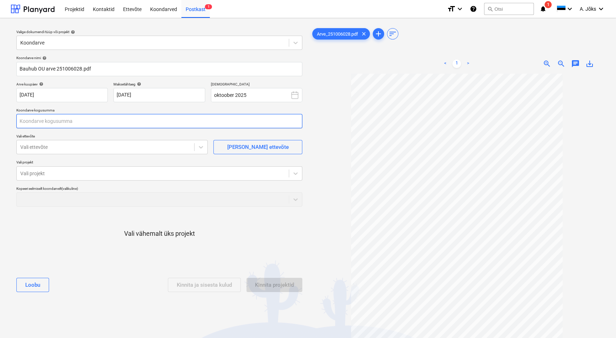
click at [122, 123] on input "text" at bounding box center [159, 121] width 286 height 14
type input "120,00"
click at [118, 144] on div at bounding box center [105, 146] width 170 height 7
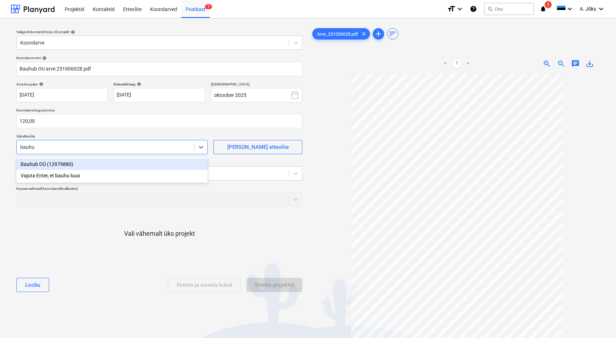
type input "bauhub"
click at [81, 164] on div "Bauhub OÜ (12979880)" at bounding box center [111, 163] width 191 height 11
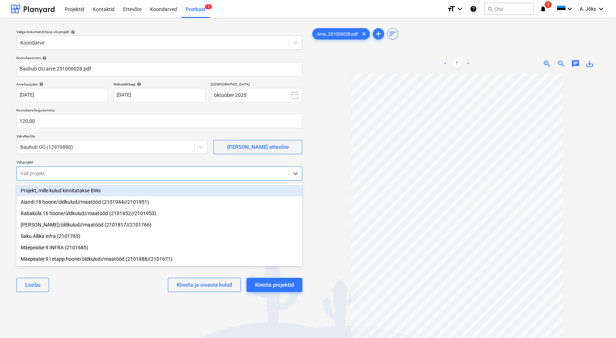
click at [74, 171] on div at bounding box center [152, 173] width 265 height 7
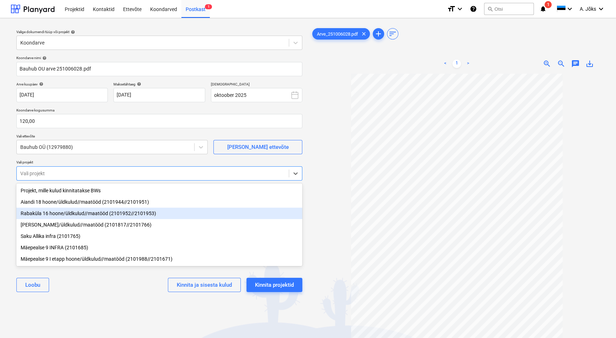
click at [79, 216] on div "Rabaküla 16 hoone/üldkulud//maatööd (2101952//2101953)" at bounding box center [159, 212] width 286 height 11
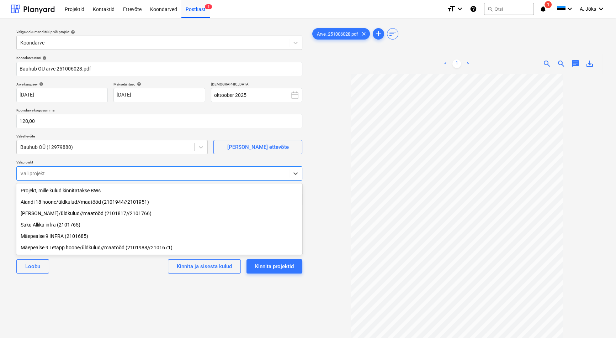
click at [105, 277] on div "[PERSON_NAME] ja sisesta kulud Kinnita projektid" at bounding box center [159, 266] width 286 height 26
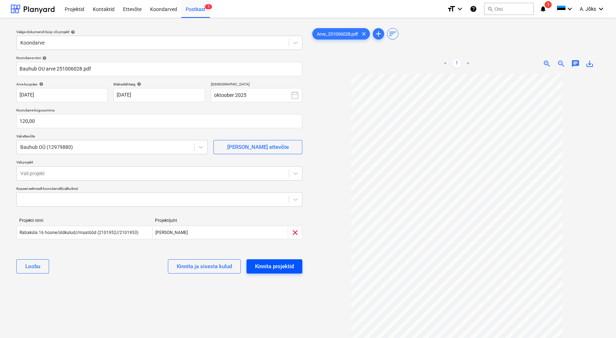
click at [270, 263] on div "Kinnita projektid" at bounding box center [274, 265] width 39 height 9
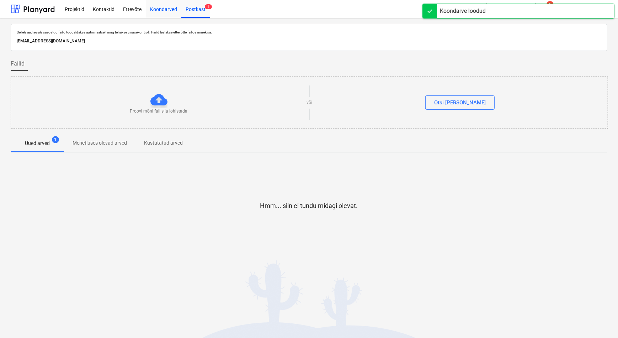
click at [159, 7] on div "Koondarved" at bounding box center [164, 9] width 36 height 18
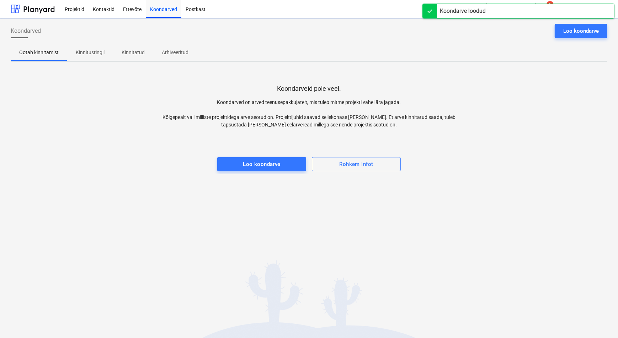
click at [91, 52] on p "Kinnitusringil" at bounding box center [90, 52] width 29 height 7
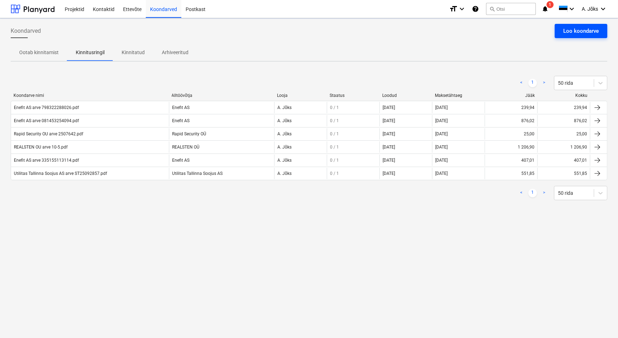
click at [567, 28] on div "Loo koondarve" at bounding box center [581, 30] width 36 height 9
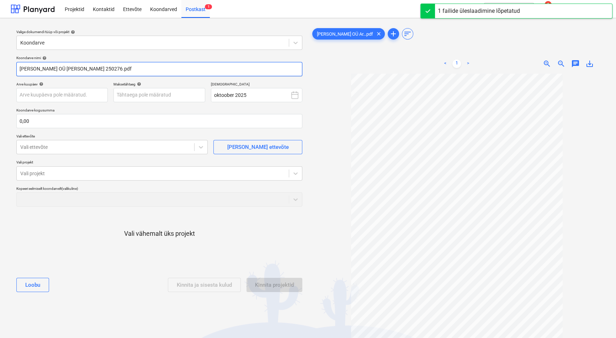
click at [70, 68] on input "[PERSON_NAME] OÜ [PERSON_NAME] 250276.pdf" at bounding box center [159, 69] width 286 height 14
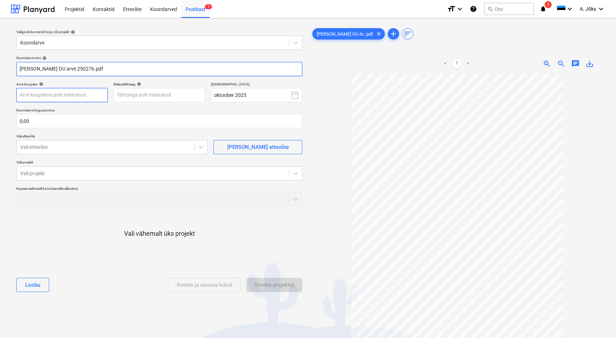
type input "[PERSON_NAME] OU arve 250276.pdf"
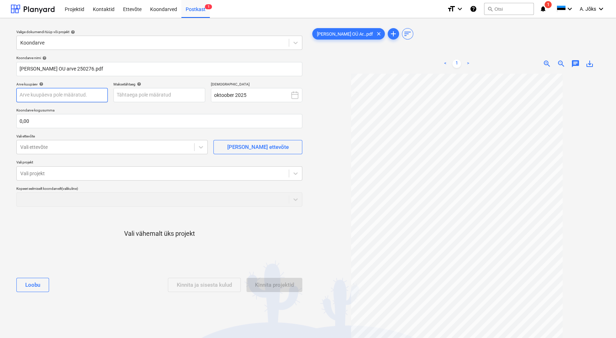
click at [80, 96] on body "Projektid Kontaktid Ettevõte Koondarved Postkast 1 format_size keyboard_arrow_d…" at bounding box center [308, 169] width 616 height 338
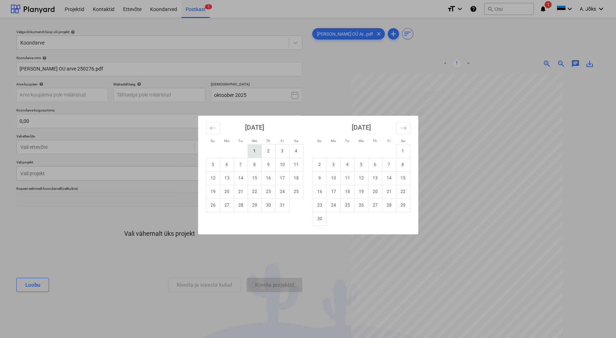
click at [256, 153] on td "1" at bounding box center [255, 151] width 14 height 14
type input "[DATE]"
click at [171, 92] on body "Projektid Kontaktid Ettevõte Koondarved Postkast 1 format_size keyboard_arrow_d…" at bounding box center [308, 169] width 616 height 338
click at [239, 178] on td "14" at bounding box center [241, 178] width 14 height 14
type input "[DATE]"
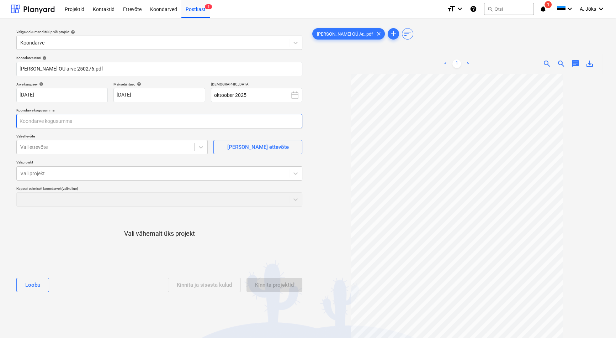
click at [106, 122] on input "text" at bounding box center [159, 121] width 286 height 14
type input "2 229,60"
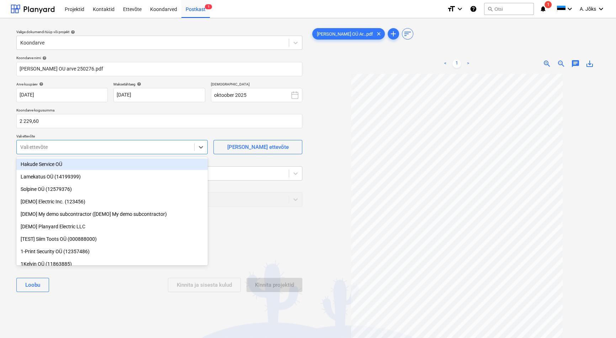
click at [114, 146] on div at bounding box center [105, 146] width 170 height 7
type input "gw"
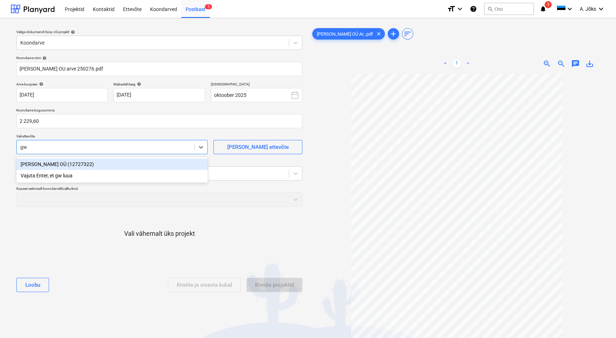
click at [85, 165] on div "[PERSON_NAME] OÜ (12727322)" at bounding box center [111, 163] width 191 height 11
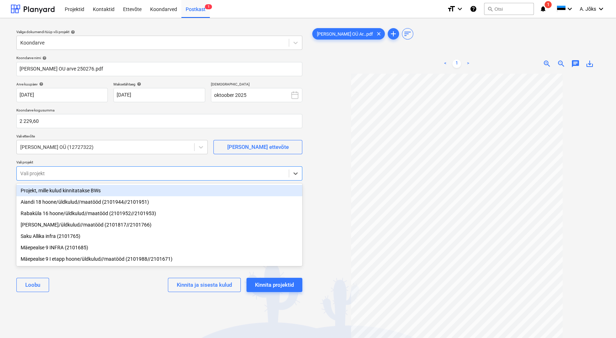
click at [85, 170] on div at bounding box center [152, 173] width 265 height 7
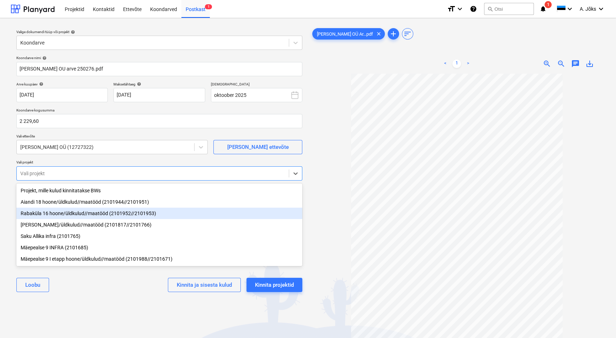
click at [82, 217] on div "Rabaküla 16 hoone/üldkulud//maatööd (2101952//2101953)" at bounding box center [159, 212] width 286 height 11
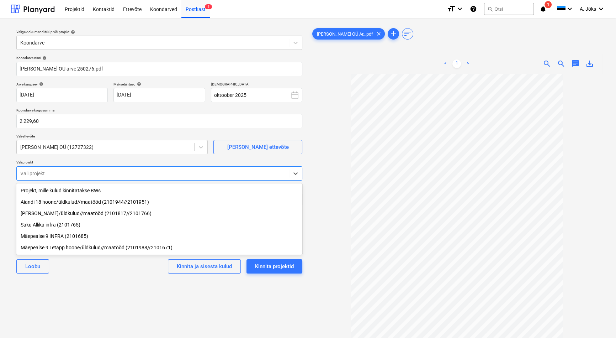
click at [110, 306] on div "Valige dokumendi tüüp või projekt help Koondarve Koondarve nimi help [PERSON_NA…" at bounding box center [159, 209] width 297 height 370
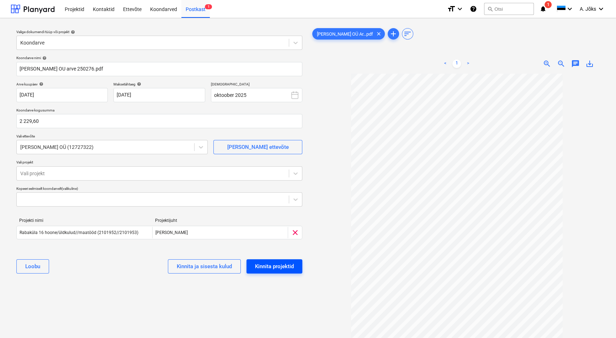
click at [279, 263] on div "Kinnita projektid" at bounding box center [274, 265] width 39 height 9
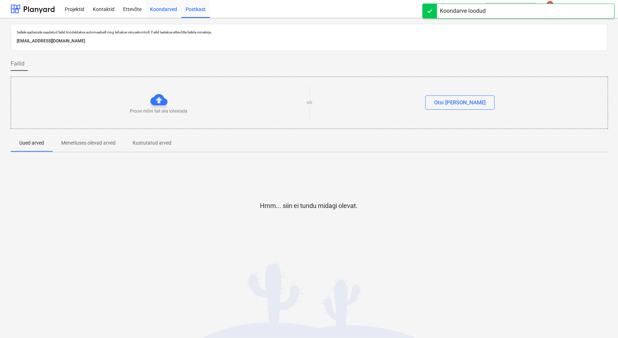
click at [164, 10] on div "Koondarved" at bounding box center [164, 9] width 36 height 18
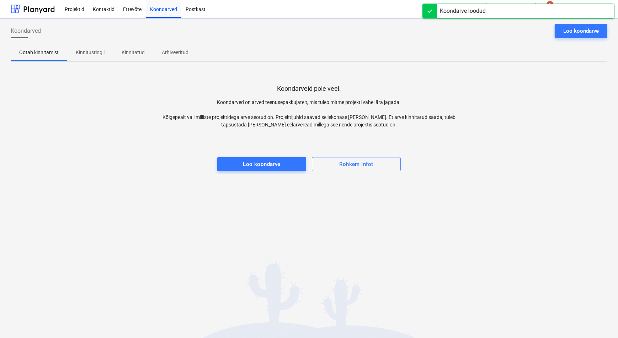
click at [96, 53] on p "Kinnitusringil" at bounding box center [90, 52] width 29 height 7
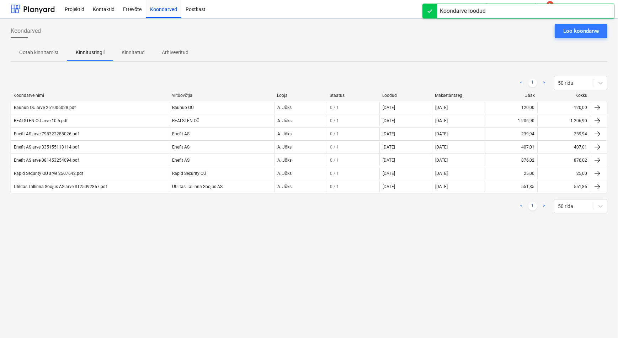
click at [135, 216] on div "< 1 > 50 rida Koondarve nimi Alltöövõtja Looja Staatus Loodud Maksetähtaeg Jääk…" at bounding box center [309, 144] width 597 height 154
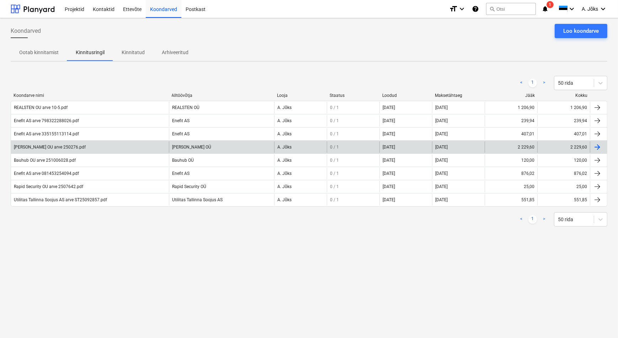
click at [42, 150] on div "[PERSON_NAME] OU arve 250276.pdf" at bounding box center [90, 146] width 158 height 11
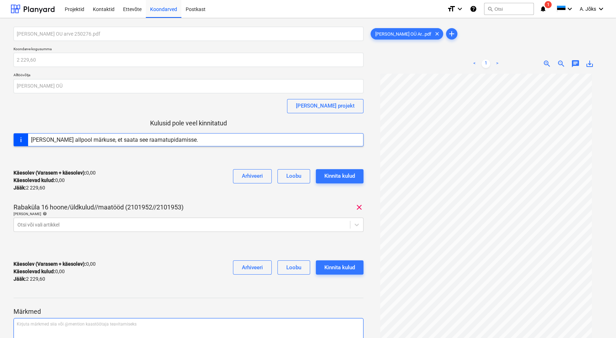
click at [45, 321] on p "Kirjuta märkmed siia või @mention kaastöötaja teavitamiseks ﻿" at bounding box center [189, 324] width 344 height 6
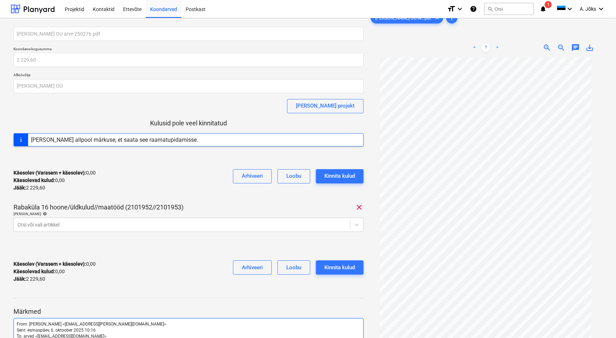
scroll to position [103, 0]
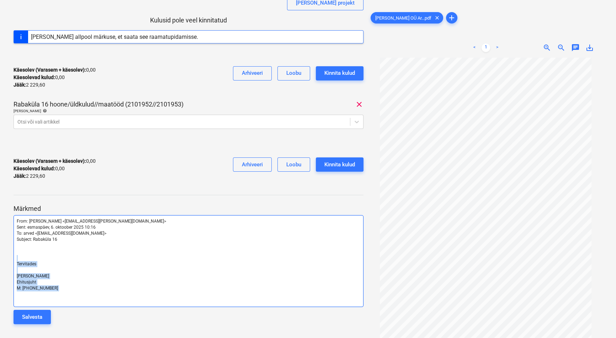
drag, startPoint x: 62, startPoint y: 291, endPoint x: 20, endPoint y: 256, distance: 54.0
click at [20, 256] on div "From: [PERSON_NAME] <[EMAIL_ADDRESS][PERSON_NAME][DOMAIN_NAME]> Sent: [PERSON_N…" at bounding box center [189, 261] width 350 height 92
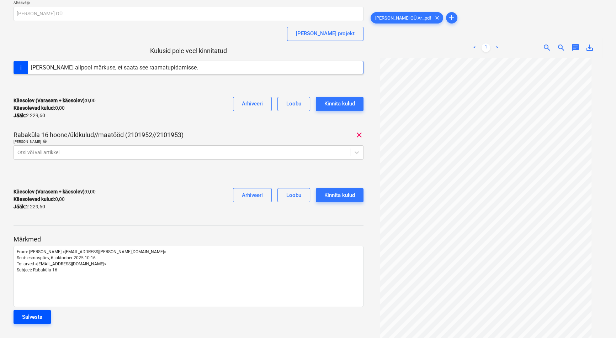
click at [37, 316] on div "Salvesta" at bounding box center [32, 316] width 20 height 9
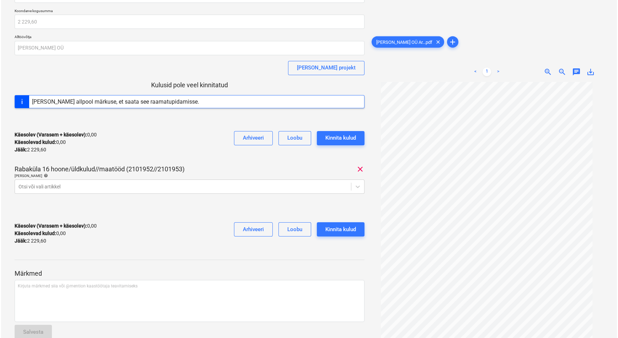
scroll to position [0, 0]
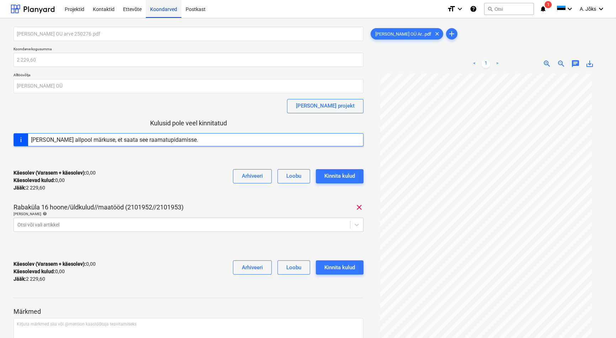
click at [161, 9] on div "Koondarved" at bounding box center [164, 9] width 36 height 18
